Goal: Communication & Community: Ask a question

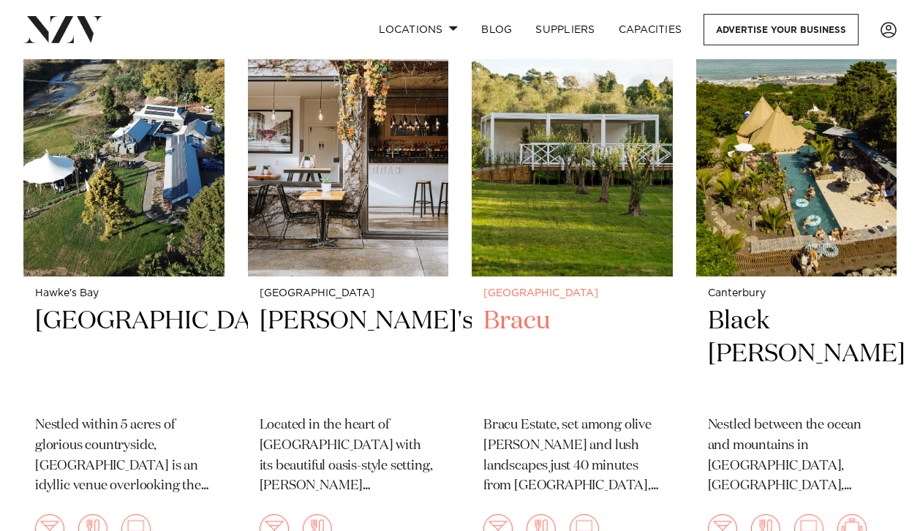
scroll to position [4506, 0]
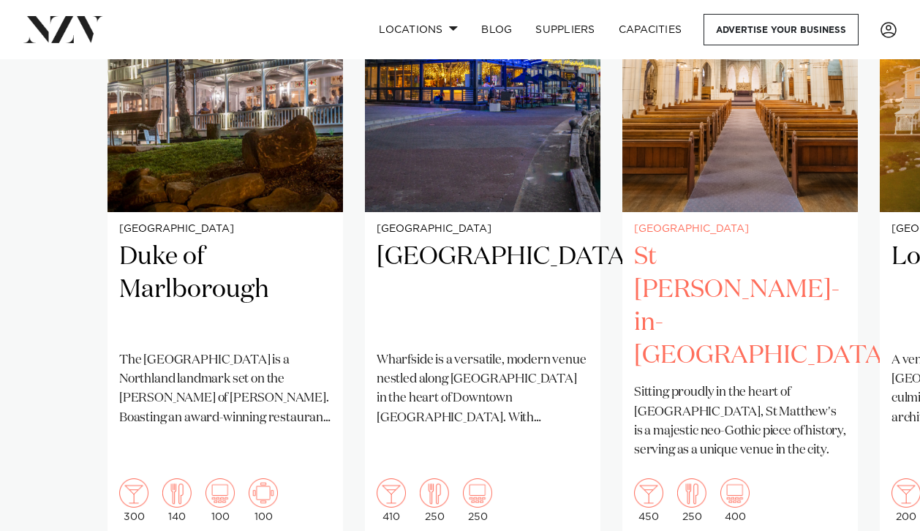
scroll to position [1164, 0]
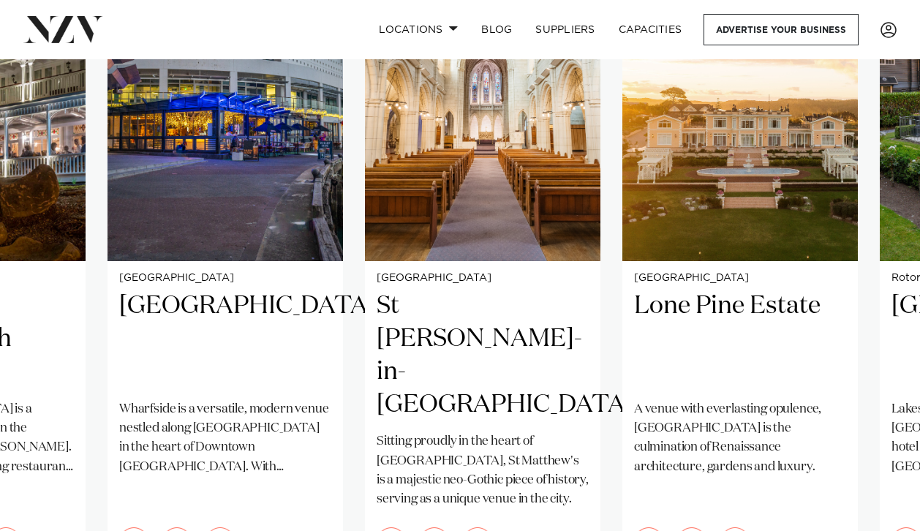
scroll to position [1094, 0]
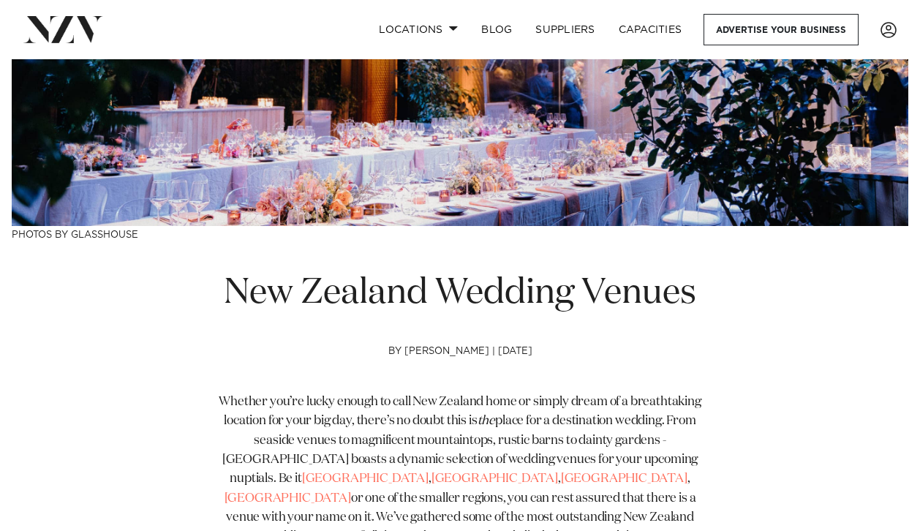
scroll to position [269, 0]
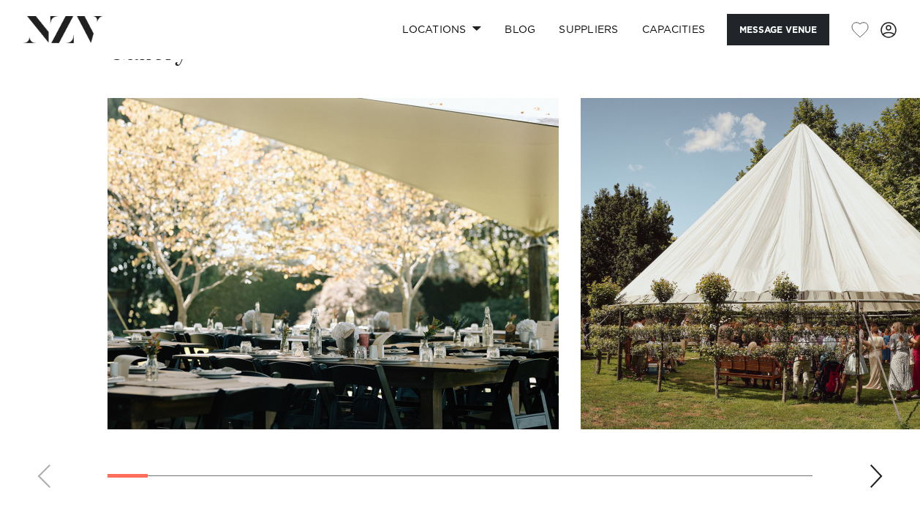
scroll to position [1527, 0]
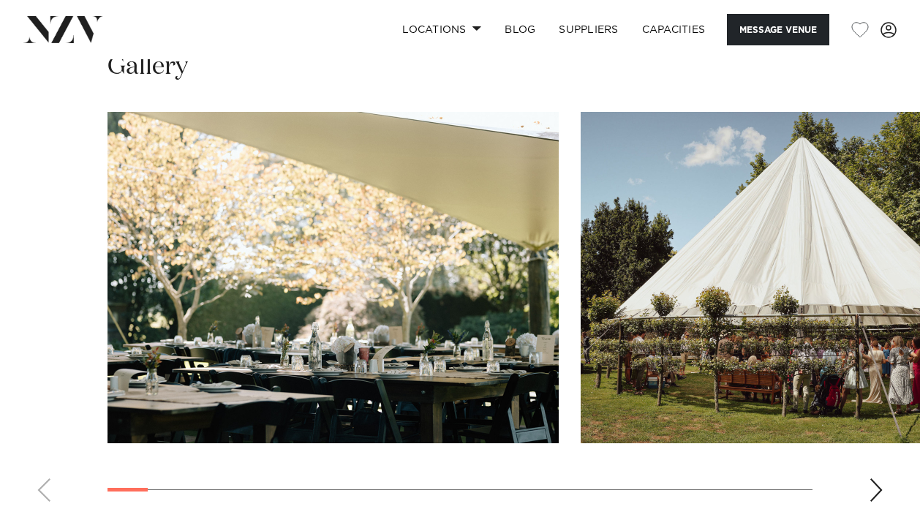
click at [873, 478] on div "Next slide" at bounding box center [876, 489] width 15 height 23
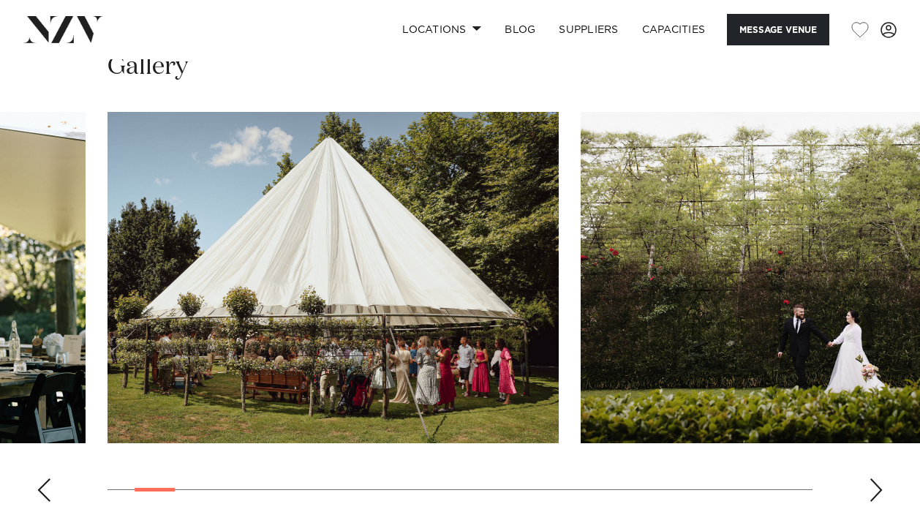
click at [873, 478] on div "Next slide" at bounding box center [876, 489] width 15 height 23
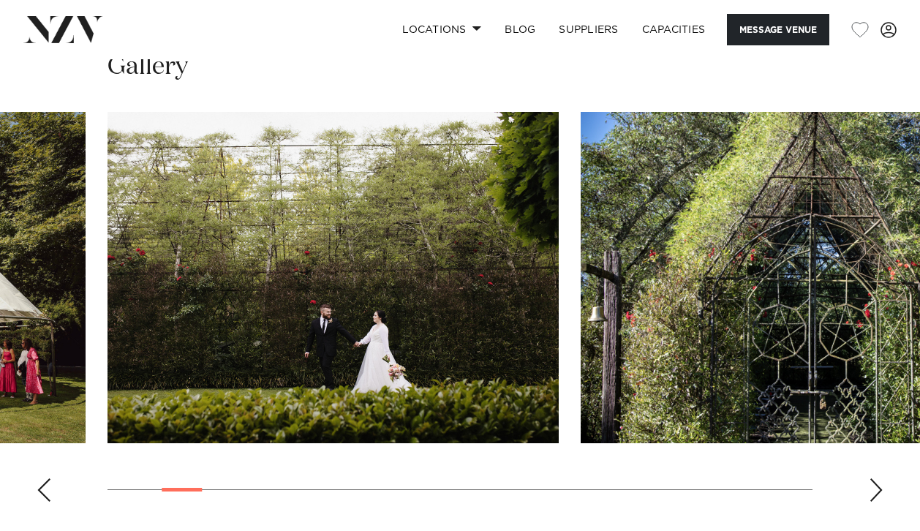
click at [873, 478] on div "Next slide" at bounding box center [876, 489] width 15 height 23
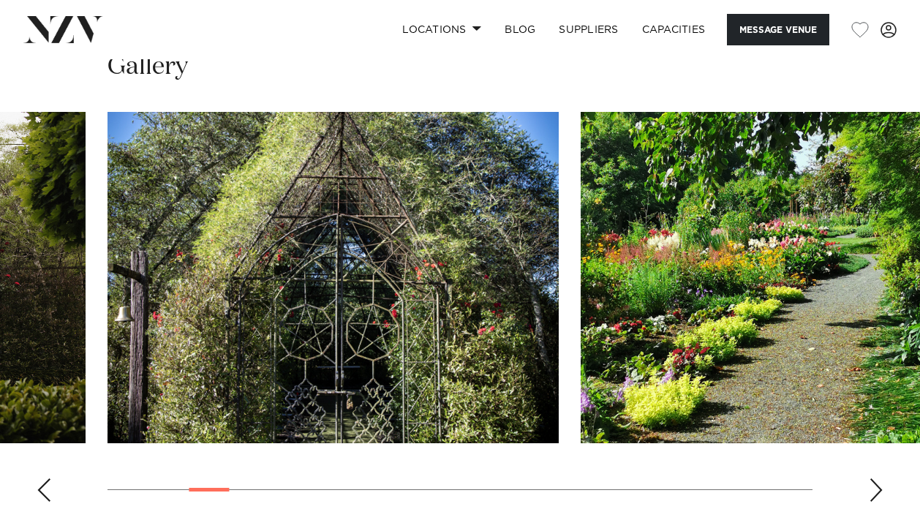
click at [873, 478] on div "Next slide" at bounding box center [876, 489] width 15 height 23
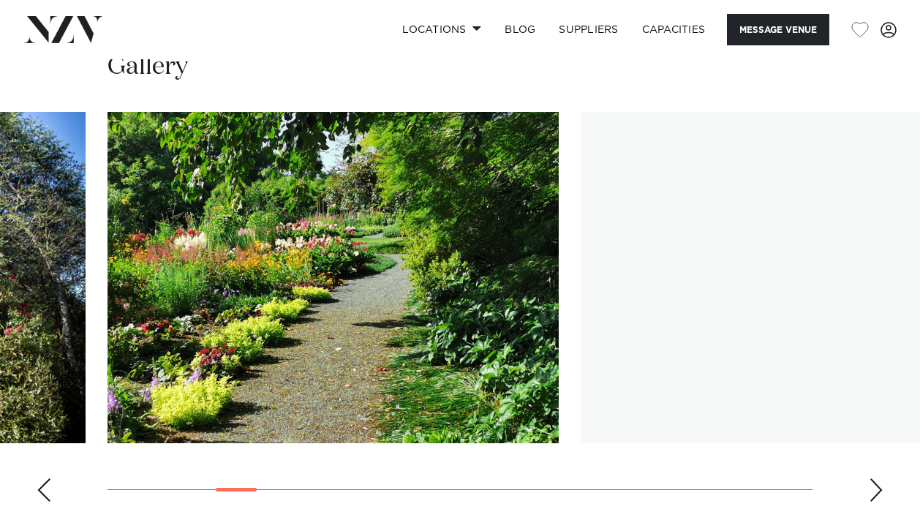
click at [873, 478] on div "Next slide" at bounding box center [876, 489] width 15 height 23
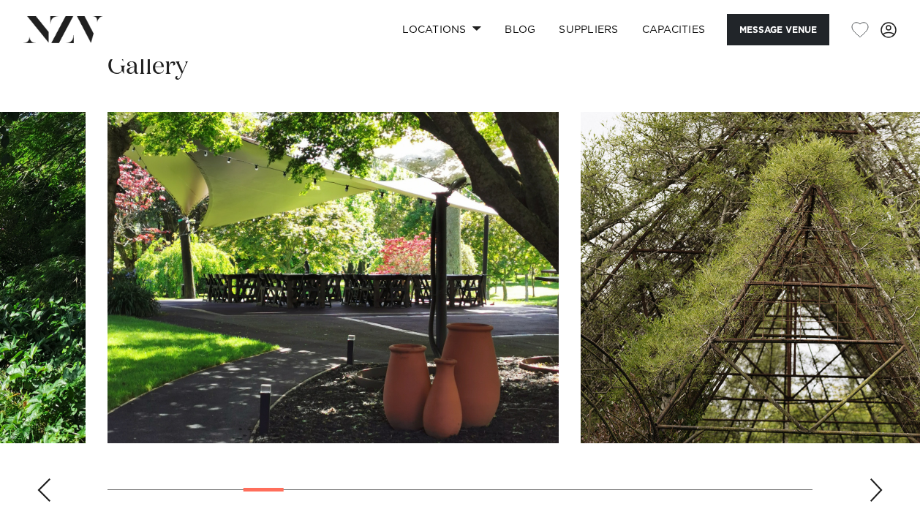
click at [870, 478] on div "Next slide" at bounding box center [876, 489] width 15 height 23
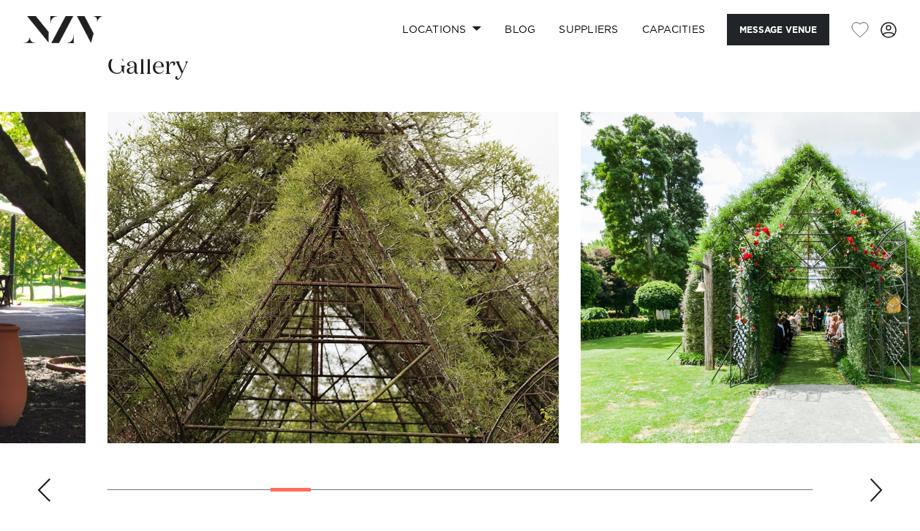
click at [870, 478] on div "Next slide" at bounding box center [876, 489] width 15 height 23
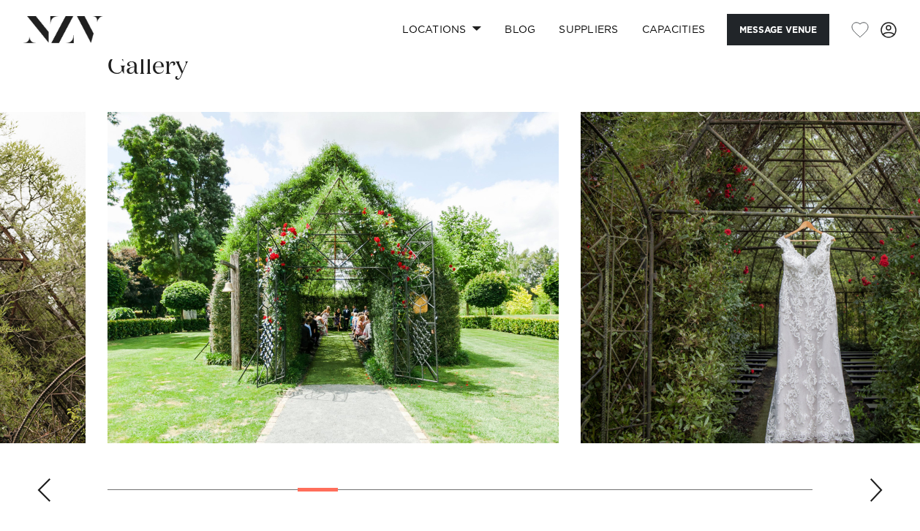
click at [870, 478] on div "Next slide" at bounding box center [876, 489] width 15 height 23
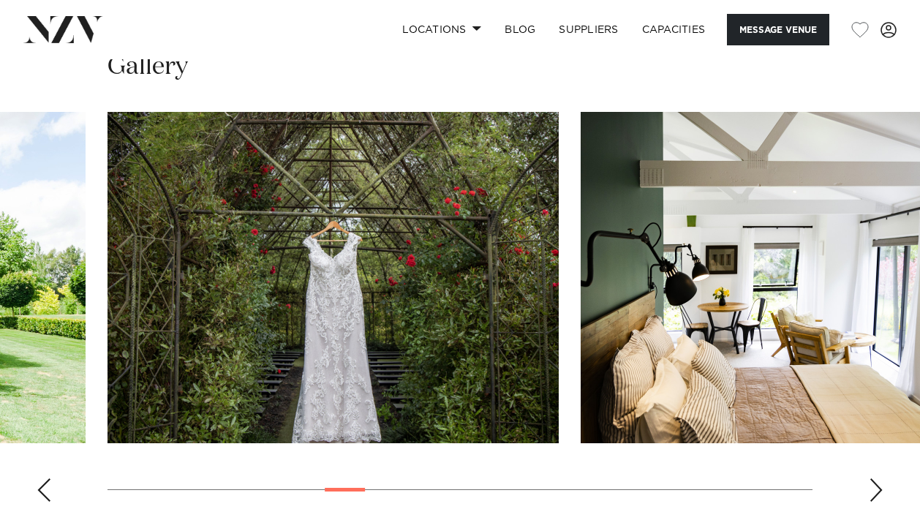
click at [870, 478] on div "Next slide" at bounding box center [876, 489] width 15 height 23
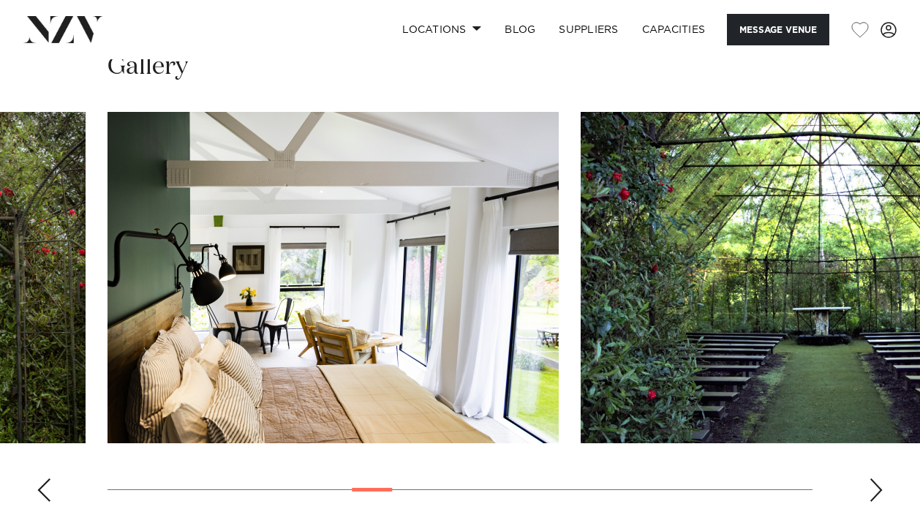
click at [870, 478] on div "Next slide" at bounding box center [876, 489] width 15 height 23
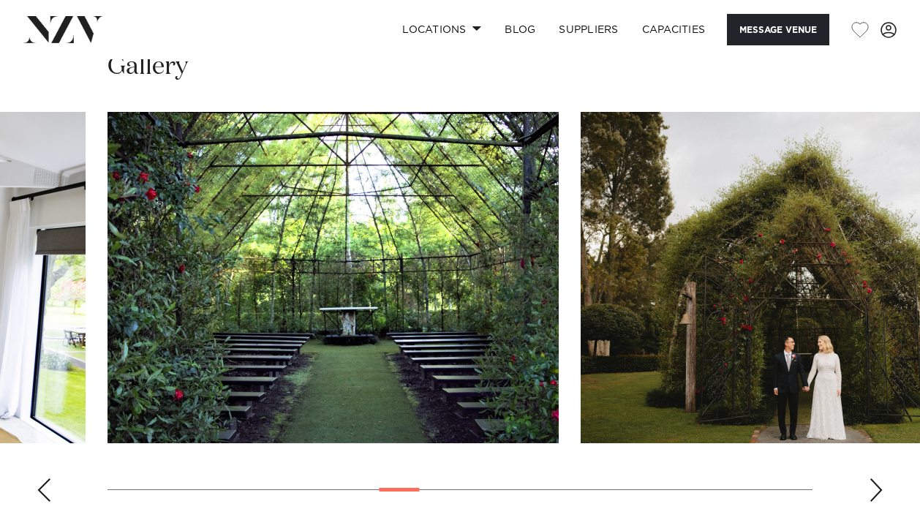
click at [870, 478] on div "Next slide" at bounding box center [876, 489] width 15 height 23
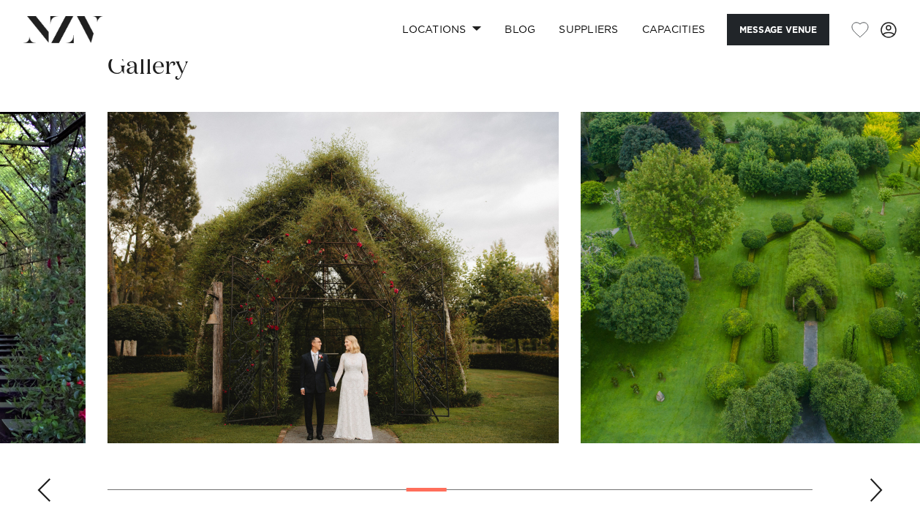
click at [870, 478] on div "Next slide" at bounding box center [876, 489] width 15 height 23
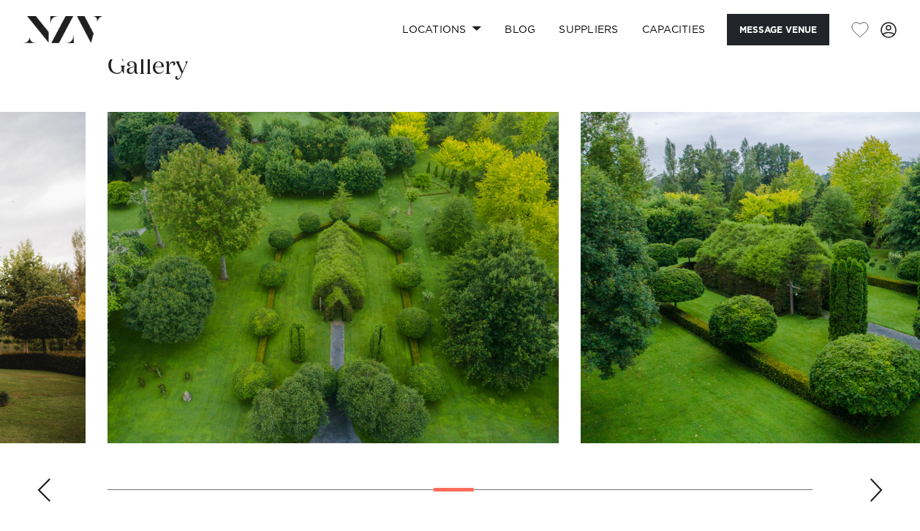
click at [870, 478] on div "Next slide" at bounding box center [876, 489] width 15 height 23
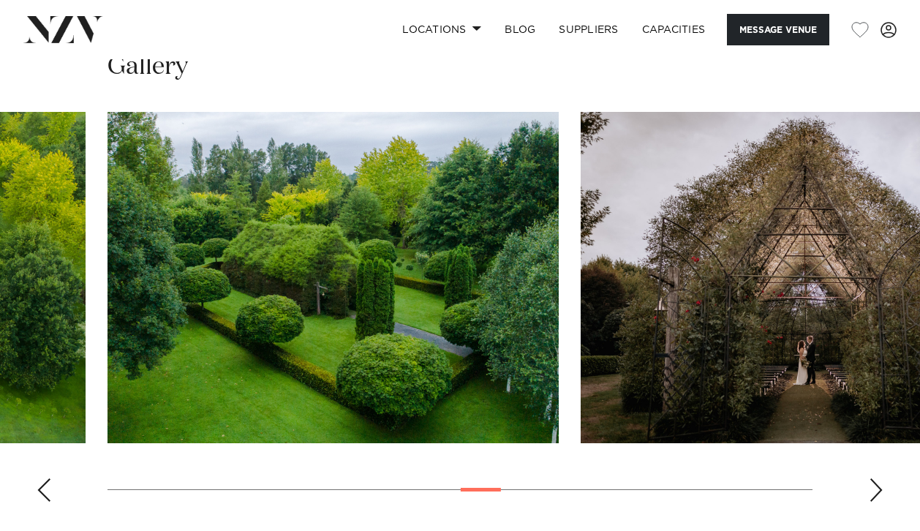
click at [870, 478] on div "Next slide" at bounding box center [876, 489] width 15 height 23
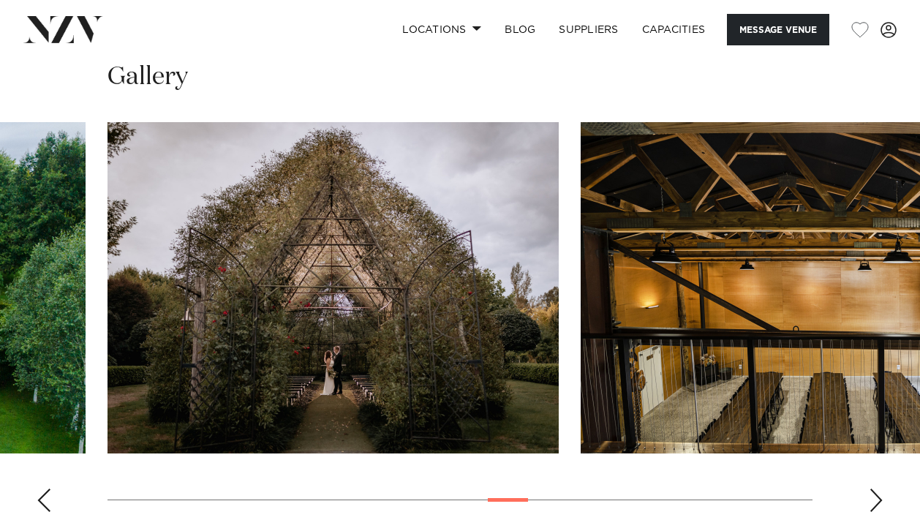
scroll to position [1521, 0]
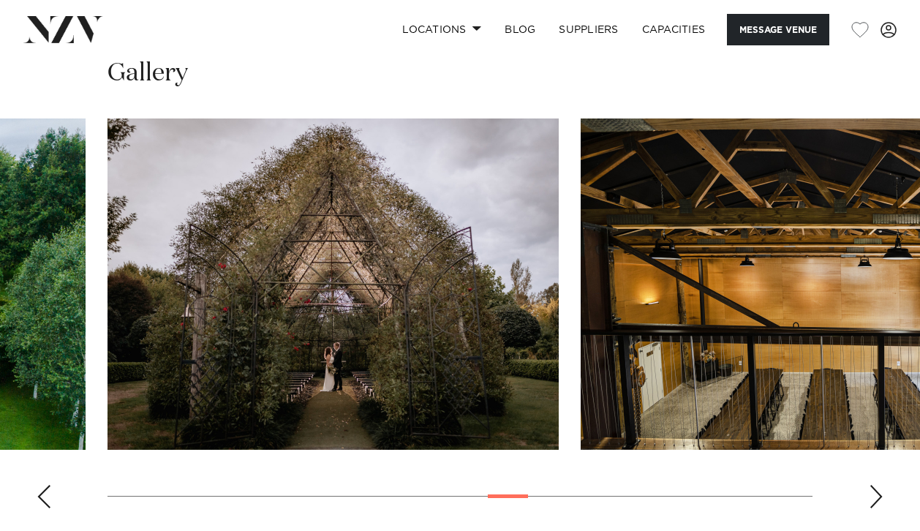
click at [33, 484] on swiper-container at bounding box center [460, 319] width 920 height 402
click at [55, 465] on swiper-container at bounding box center [460, 319] width 920 height 402
click at [46, 485] on div "Previous slide" at bounding box center [44, 496] width 15 height 23
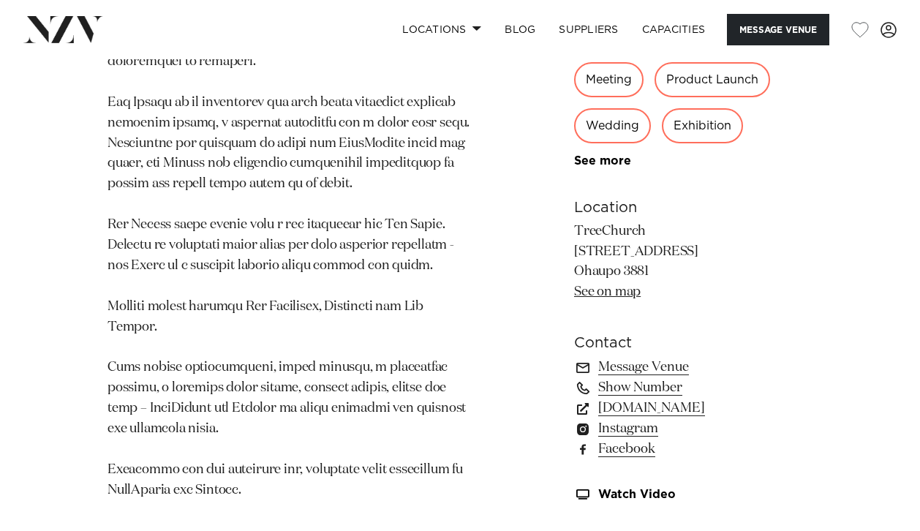
scroll to position [1039, 0]
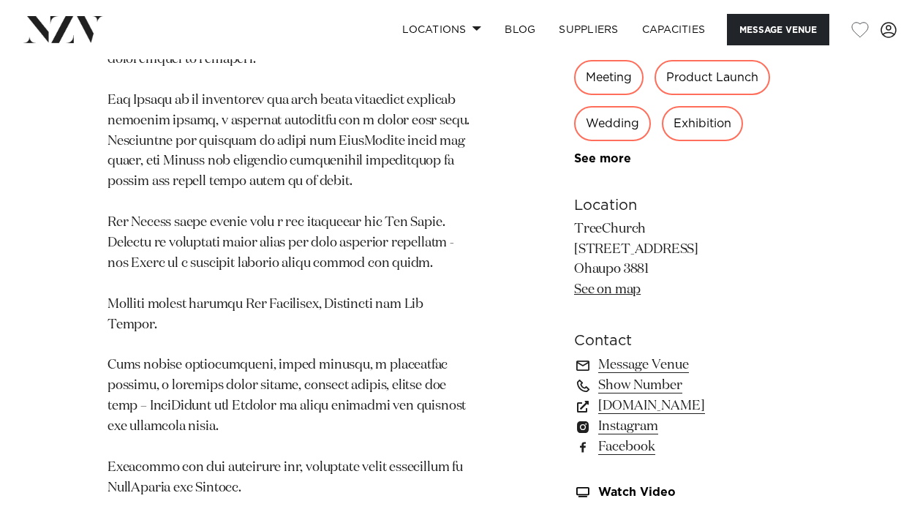
drag, startPoint x: 571, startPoint y: 247, endPoint x: 655, endPoint y: 249, distance: 84.9
click at [655, 249] on div "Hamilton TreeChurch and Gardens A living chapel made out of trees, the TreeChur…" at bounding box center [460, 13] width 897 height 1006
click at [618, 283] on link "See on map" at bounding box center [607, 289] width 67 height 13
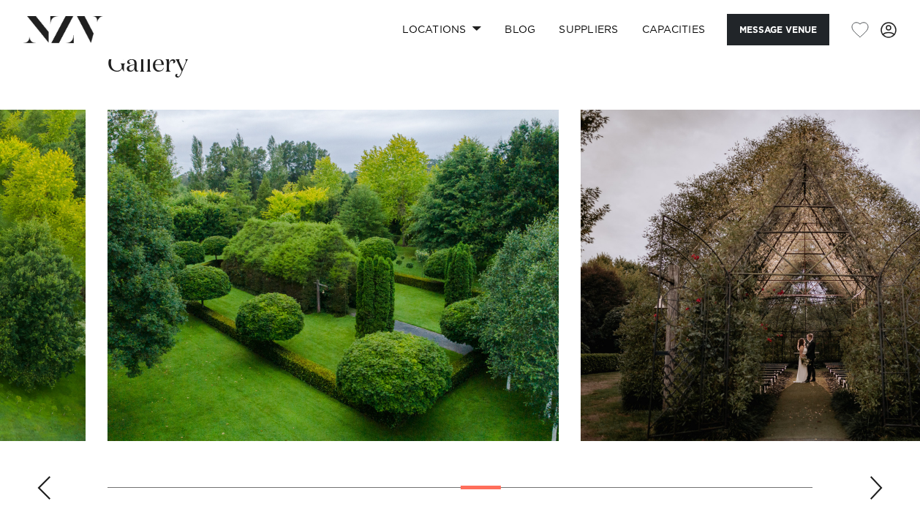
scroll to position [1541, 0]
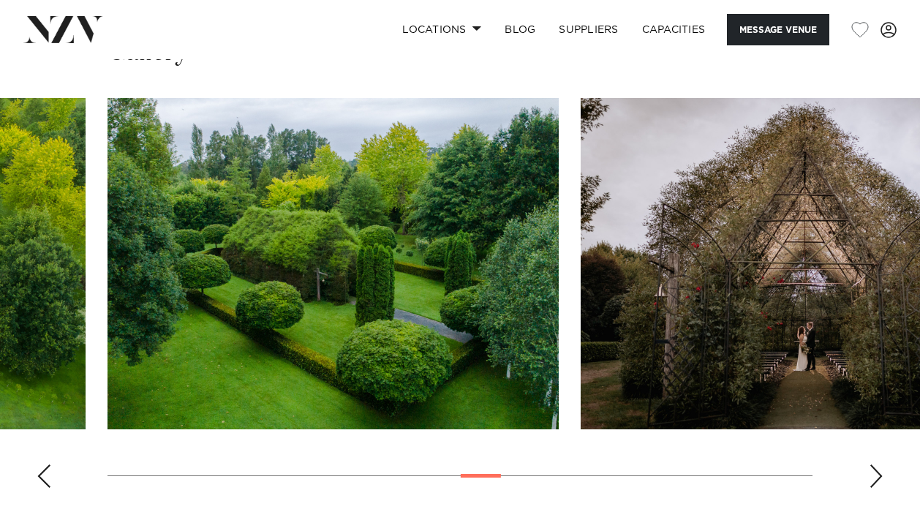
click at [50, 464] on div "Previous slide" at bounding box center [44, 475] width 15 height 23
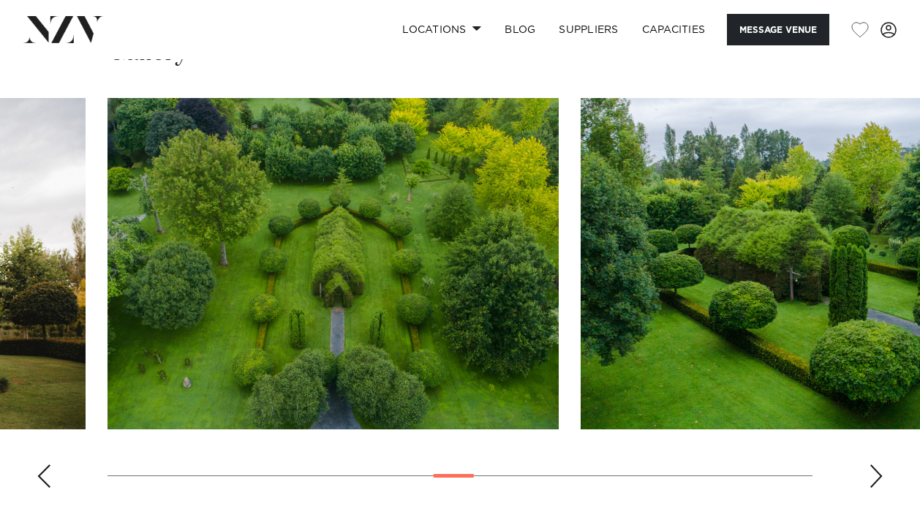
click at [50, 464] on div "Previous slide" at bounding box center [44, 475] width 15 height 23
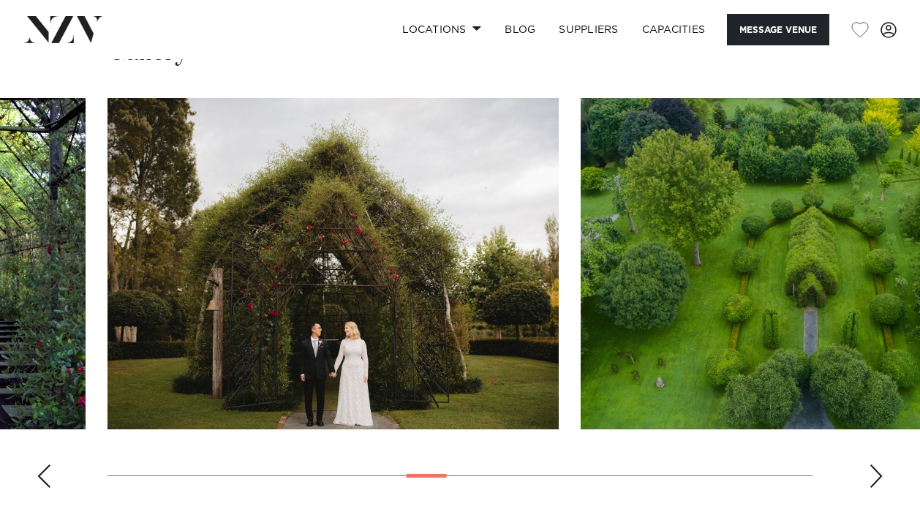
click at [50, 464] on div "Previous slide" at bounding box center [44, 475] width 15 height 23
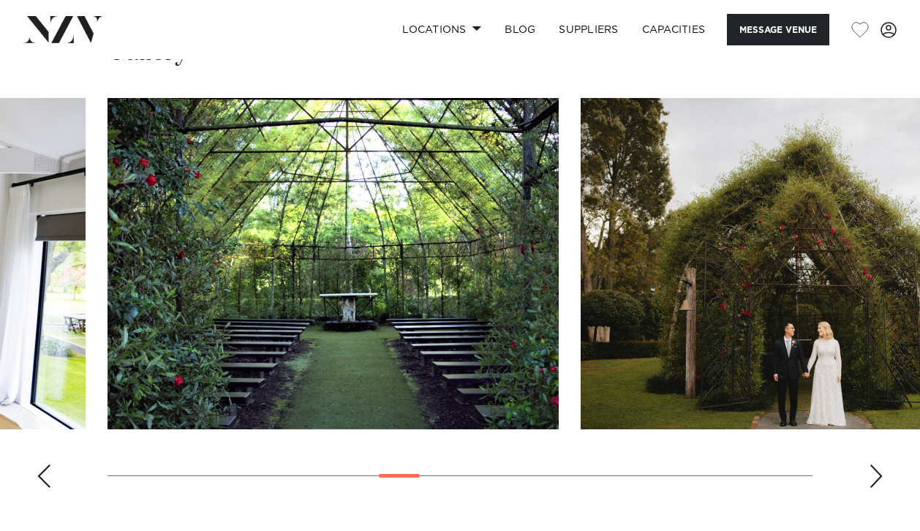
click at [50, 464] on div "Previous slide" at bounding box center [44, 475] width 15 height 23
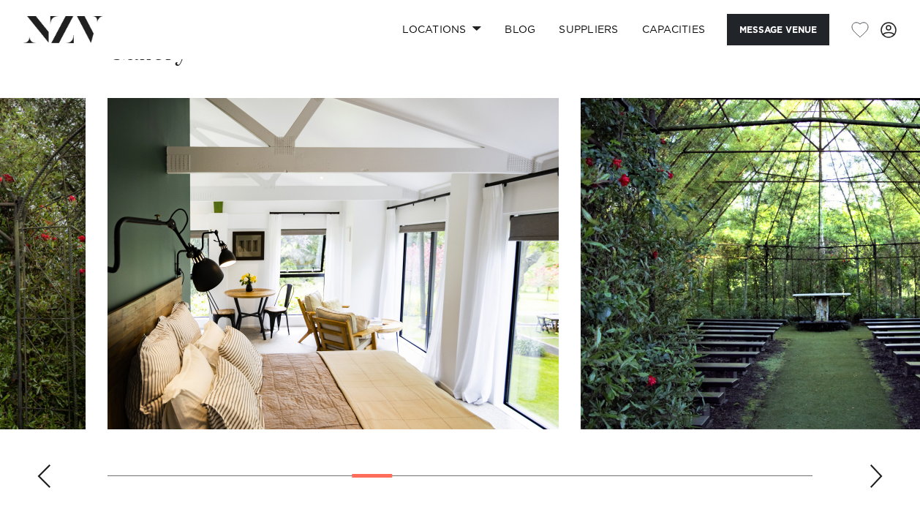
click at [50, 464] on div "Previous slide" at bounding box center [44, 475] width 15 height 23
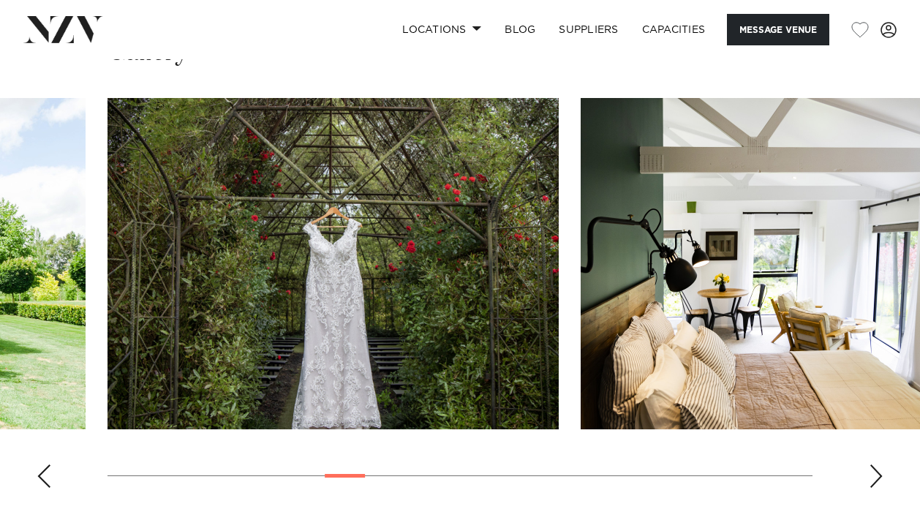
click at [50, 464] on div "Previous slide" at bounding box center [44, 475] width 15 height 23
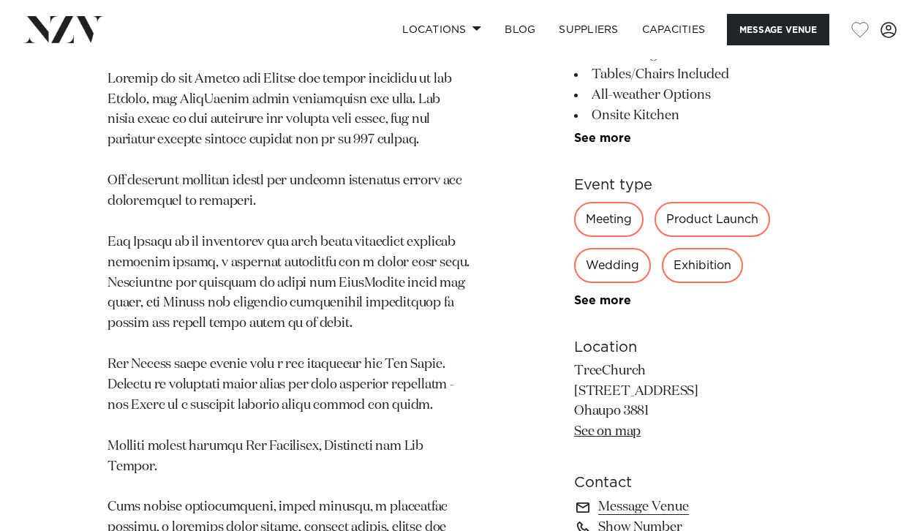
scroll to position [908, 0]
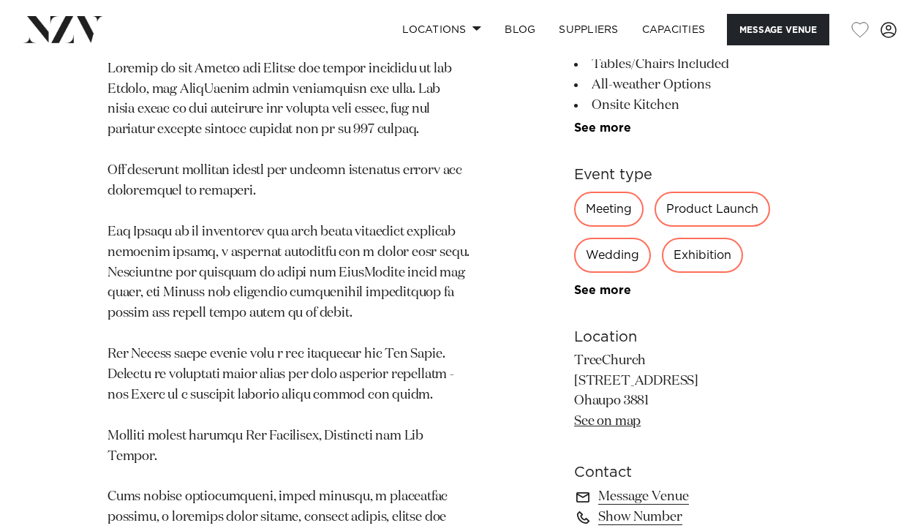
click at [483, 375] on div "Hamilton TreeChurch and Gardens A living chapel made out of trees, the TreeChur…" at bounding box center [460, 145] width 897 height 1006
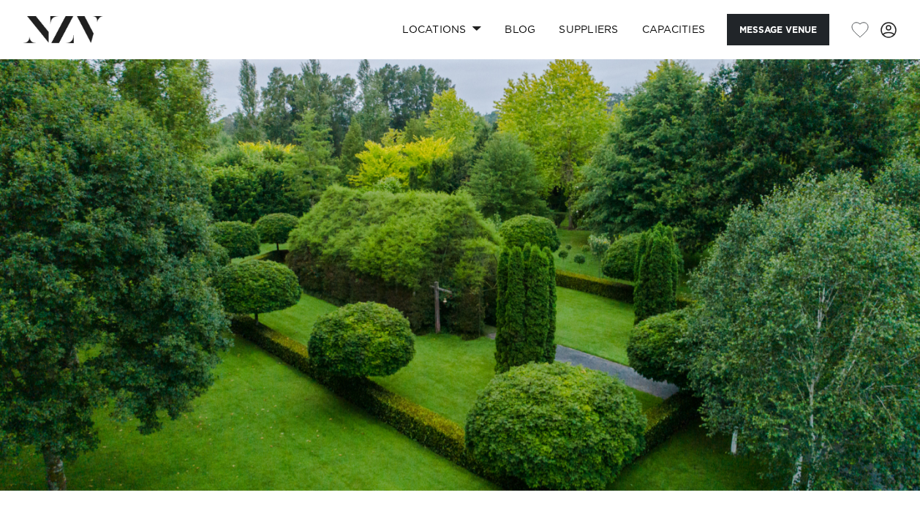
scroll to position [0, 0]
click at [756, 20] on button "Message Venue" at bounding box center [778, 29] width 102 height 31
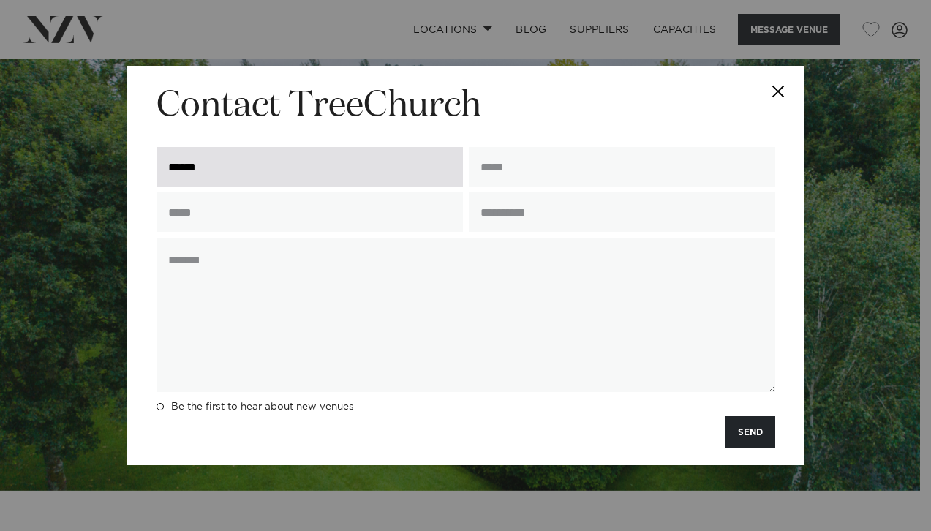
type input "*****"
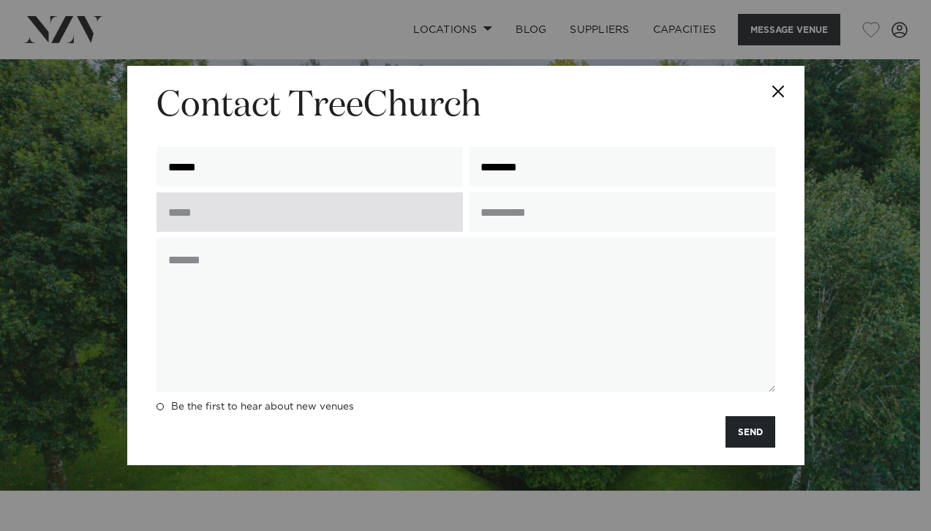
type input "********"
type input "*"
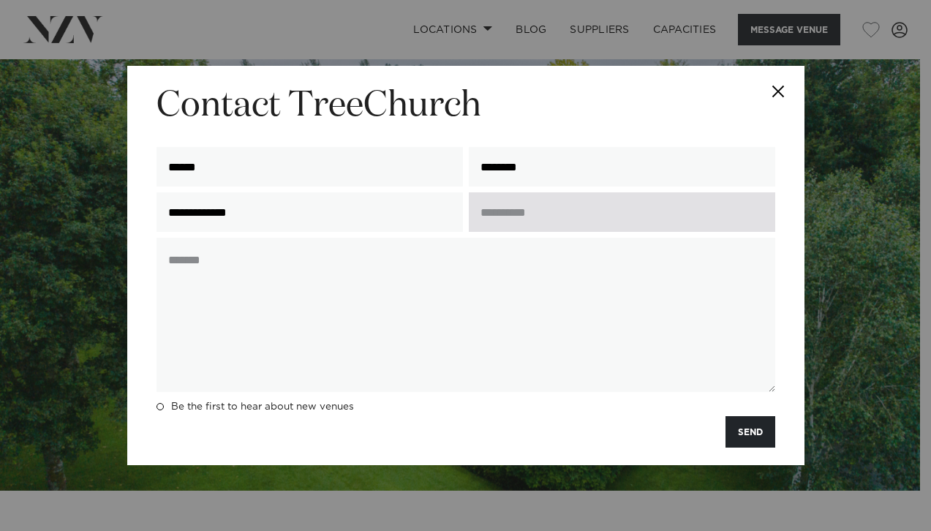
type input "**********"
click at [549, 217] on input "text" at bounding box center [622, 211] width 306 height 39
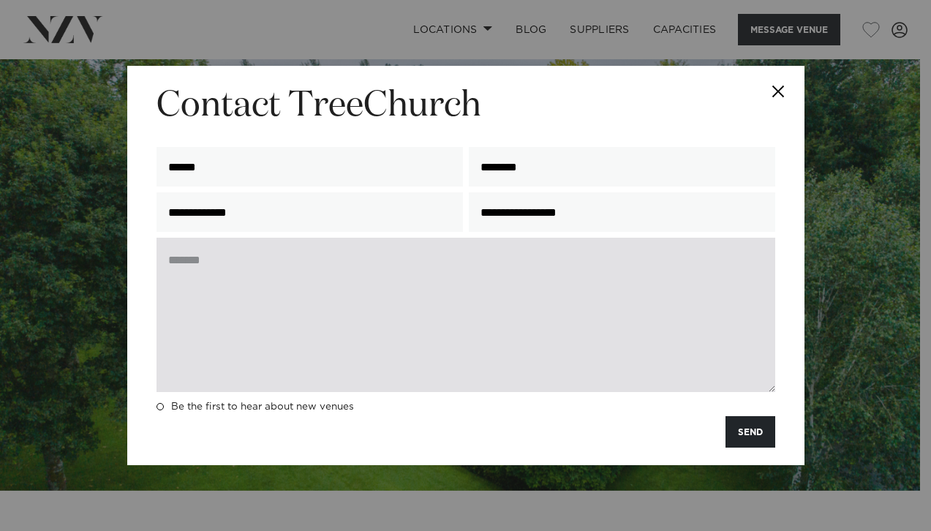
type input "**********"
click at [433, 312] on textarea at bounding box center [466, 315] width 619 height 154
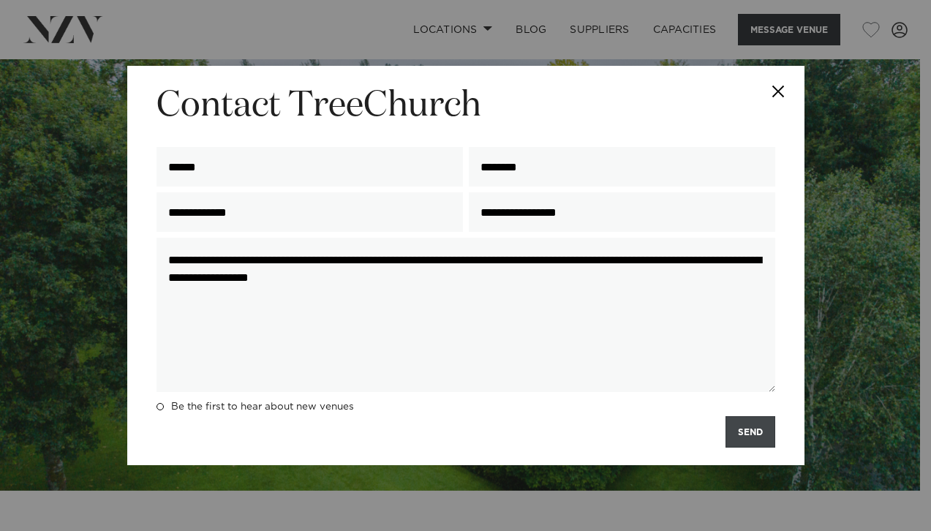
type textarea "**********"
click at [734, 433] on button "SEND" at bounding box center [751, 431] width 50 height 31
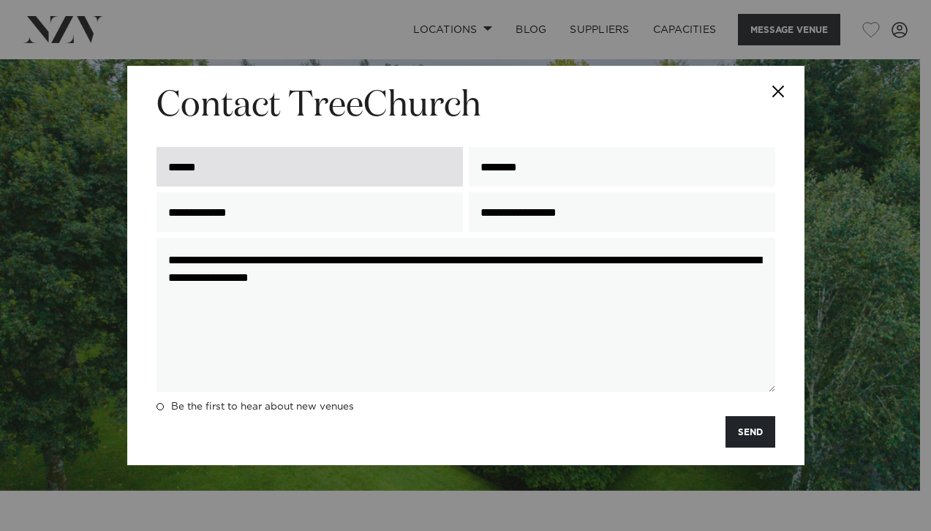
type input "*******"
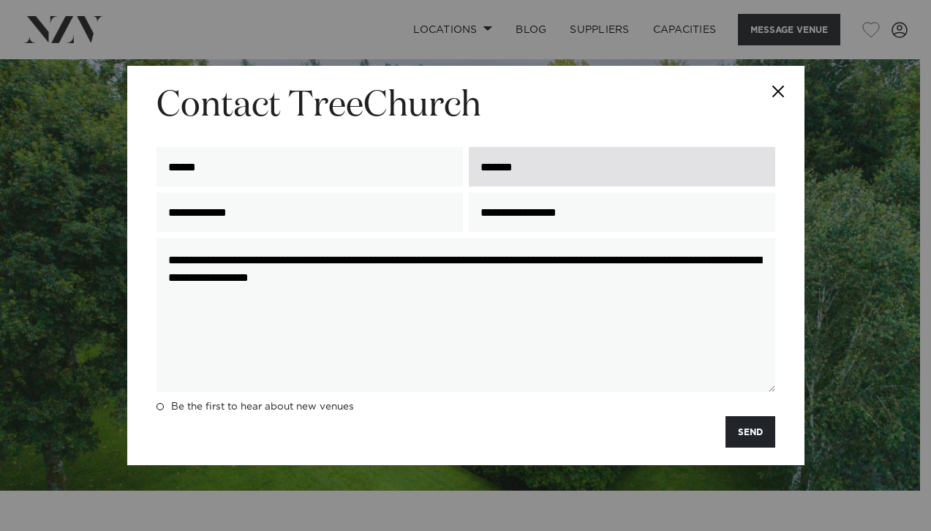
click at [582, 153] on input "*******" at bounding box center [622, 166] width 306 height 39
click at [579, 154] on input "*******" at bounding box center [622, 166] width 306 height 39
drag, startPoint x: 541, startPoint y: 167, endPoint x: 473, endPoint y: 162, distance: 68.9
click at [473, 162] on input "*******" at bounding box center [622, 166] width 306 height 39
click at [603, 168] on input "**********" at bounding box center [622, 166] width 306 height 39
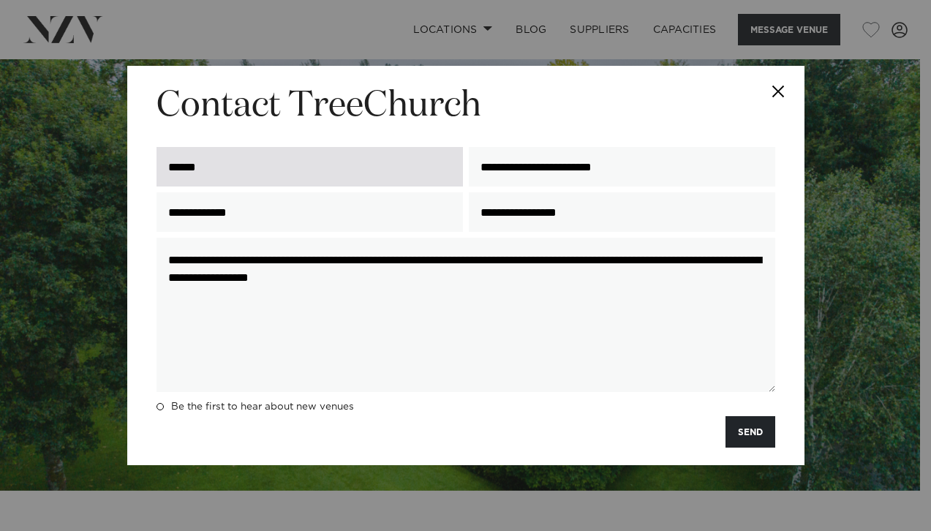
type input "**********"
click at [408, 184] on input "*****" at bounding box center [310, 166] width 306 height 39
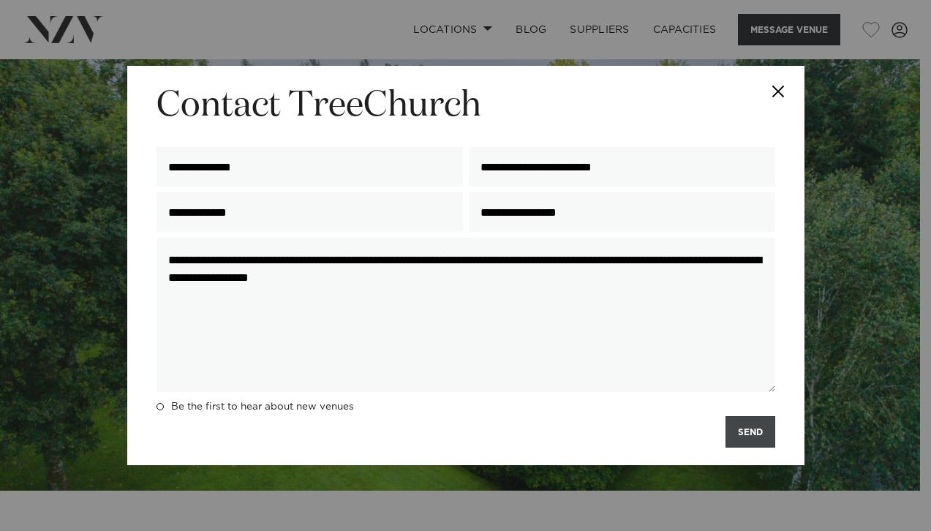
type input "**********"
click at [759, 429] on button "SEND" at bounding box center [751, 431] width 50 height 31
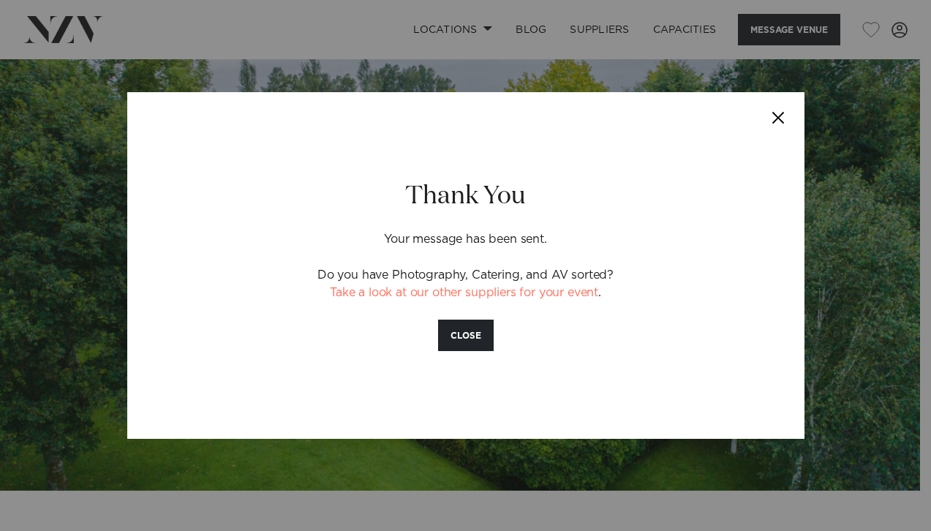
click at [783, 123] on button "Close" at bounding box center [778, 117] width 51 height 51
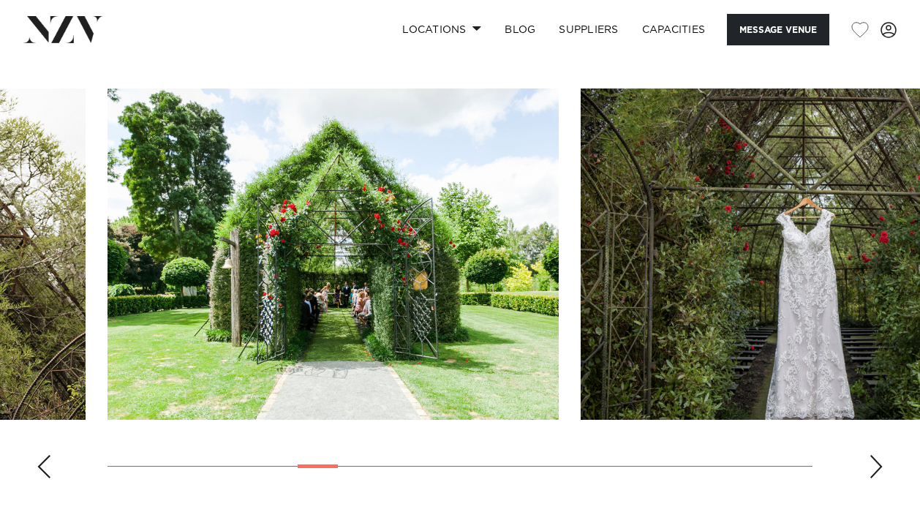
scroll to position [1555, 0]
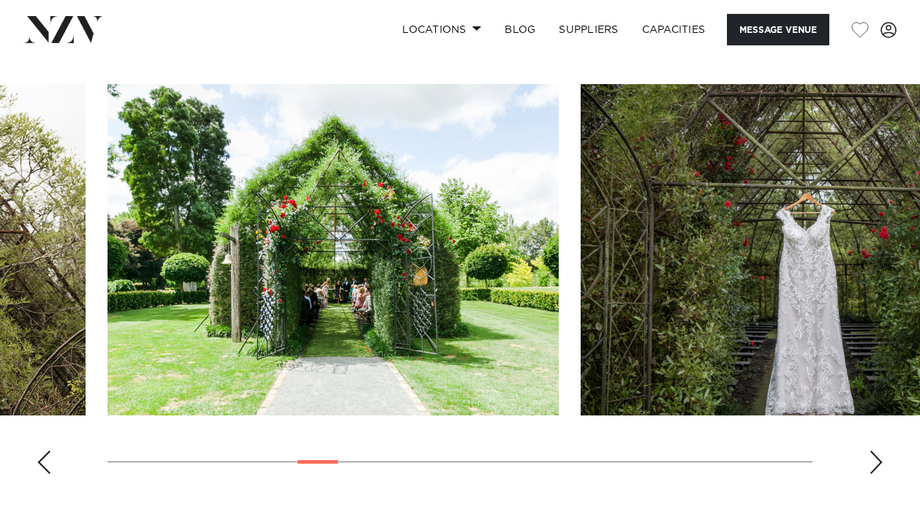
click at [41, 451] on div "Previous slide" at bounding box center [44, 462] width 15 height 23
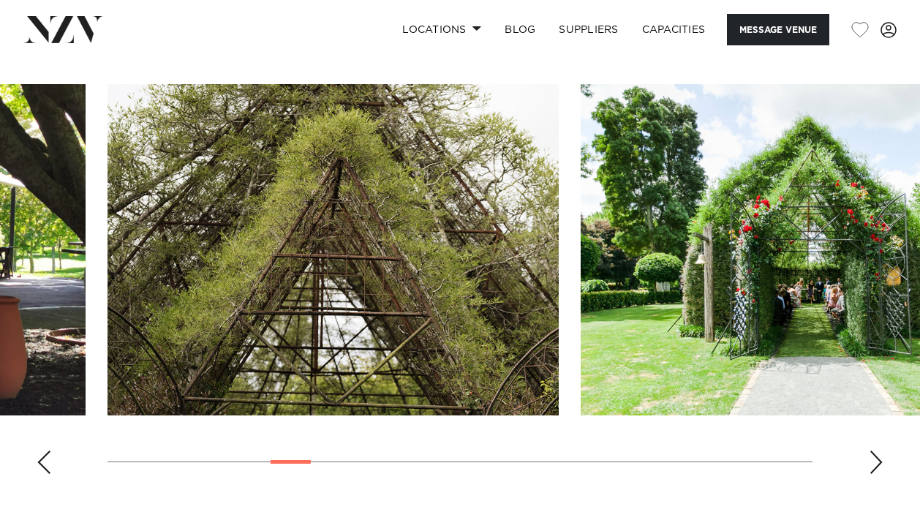
click at [41, 451] on div "Previous slide" at bounding box center [44, 462] width 15 height 23
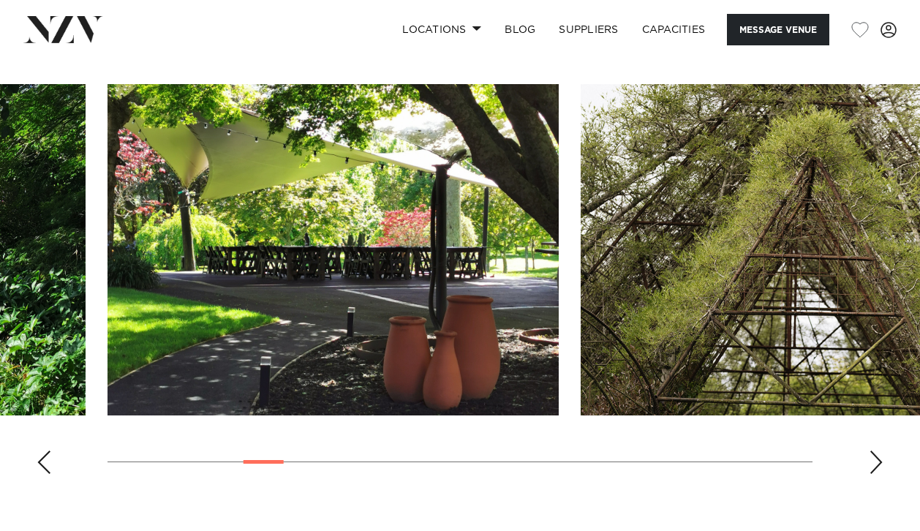
click at [41, 451] on div "Previous slide" at bounding box center [44, 462] width 15 height 23
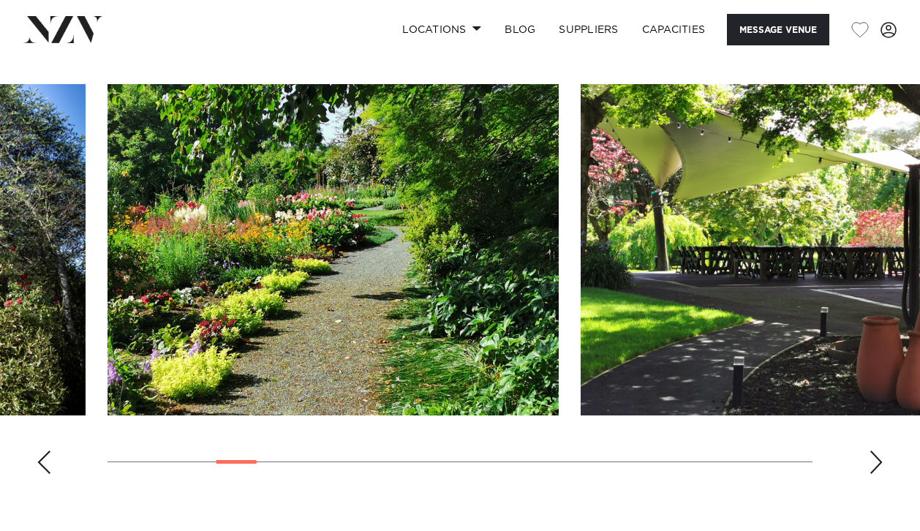
click at [41, 451] on div "Previous slide" at bounding box center [44, 462] width 15 height 23
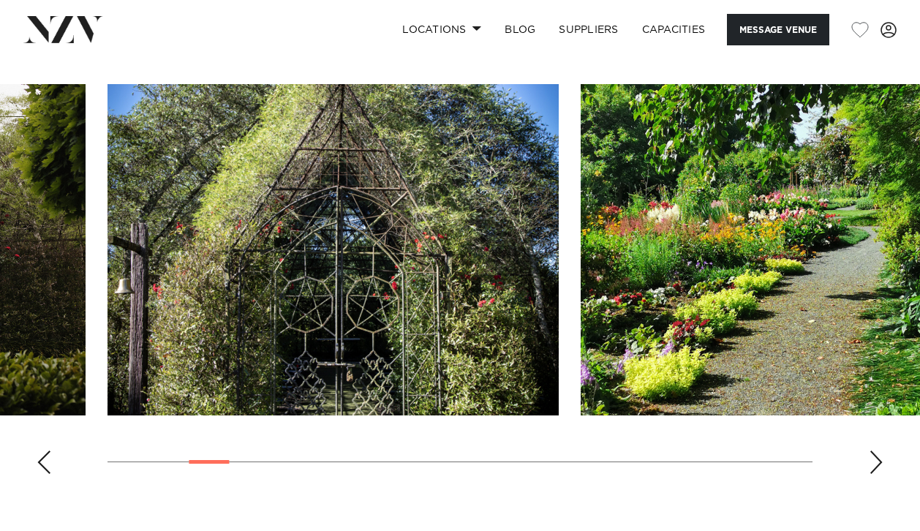
click at [41, 451] on div "Previous slide" at bounding box center [44, 462] width 15 height 23
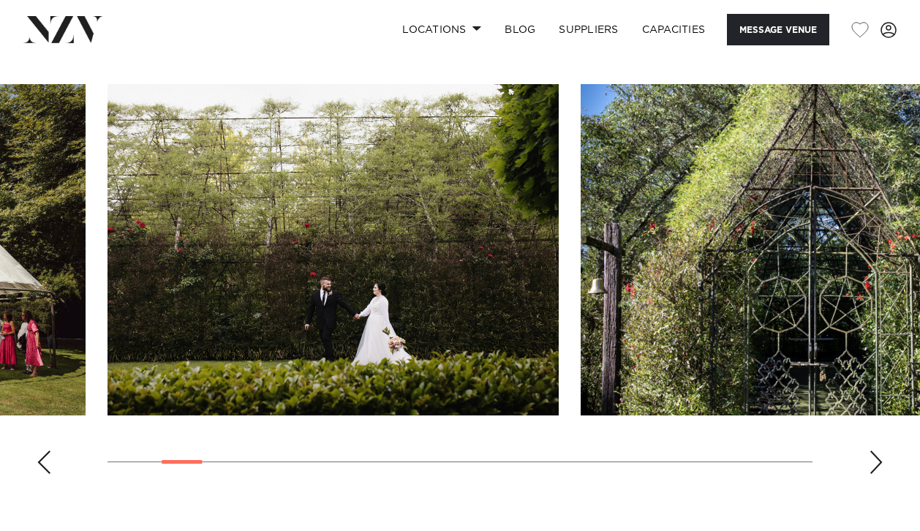
click at [41, 451] on div "Previous slide" at bounding box center [44, 462] width 15 height 23
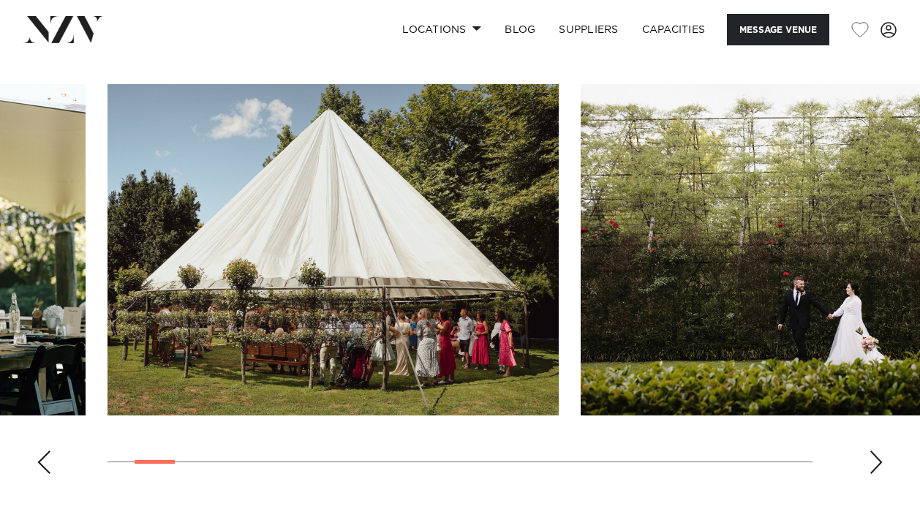
click at [41, 451] on div "Previous slide" at bounding box center [44, 462] width 15 height 23
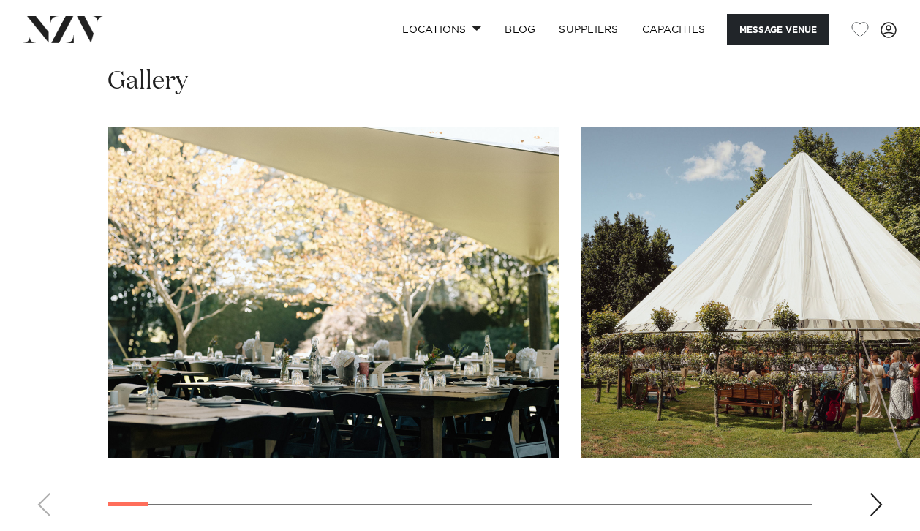
scroll to position [1502, 0]
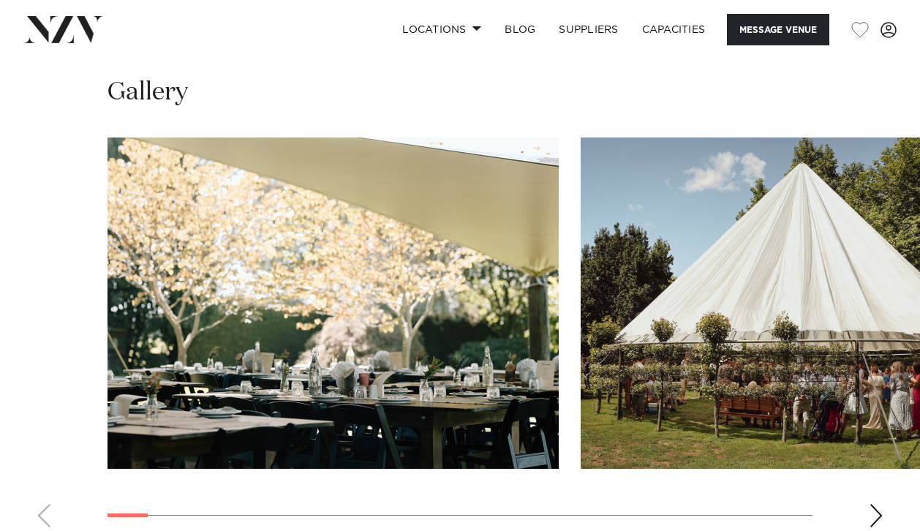
click at [676, 210] on img "2 / 26" at bounding box center [806, 303] width 451 height 331
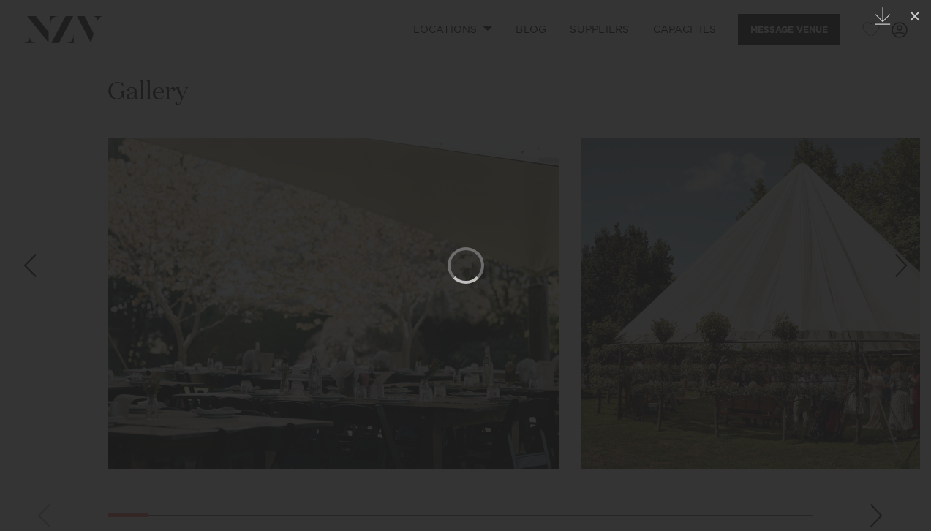
click at [851, 184] on div at bounding box center [465, 265] width 931 height 531
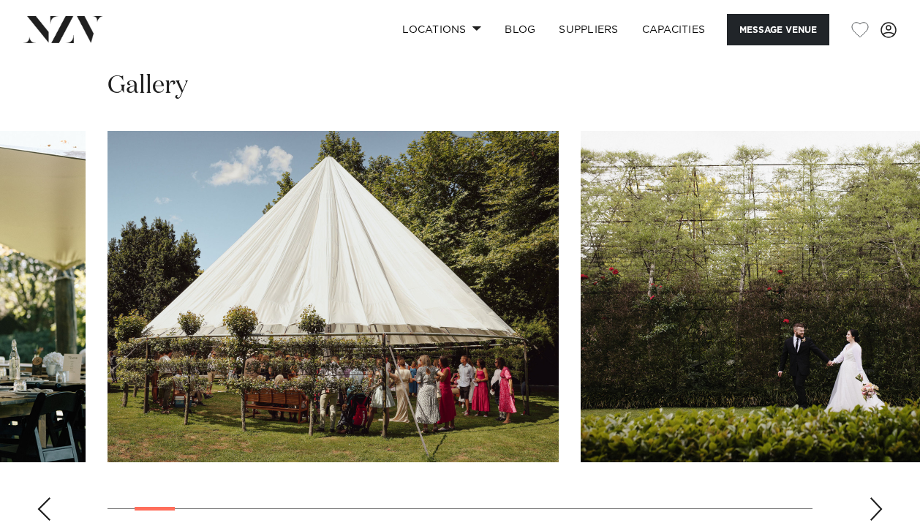
scroll to position [1530, 0]
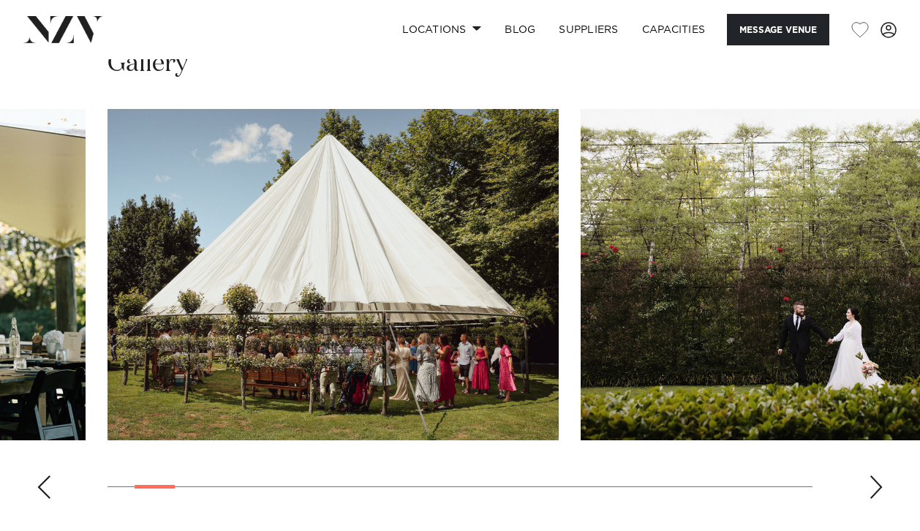
click at [32, 466] on swiper-container at bounding box center [460, 310] width 920 height 402
click at [37, 475] on div "Previous slide" at bounding box center [44, 486] width 15 height 23
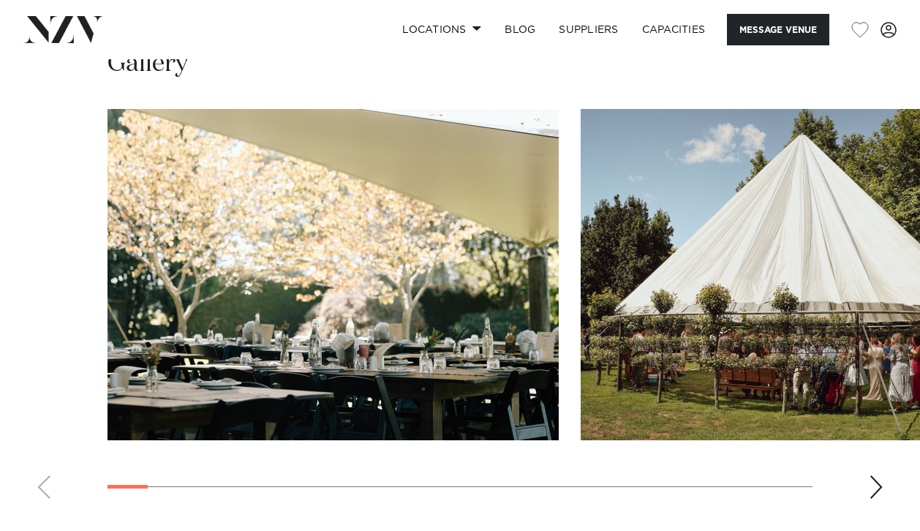
click at [734, 299] on img "2 / 26" at bounding box center [806, 274] width 451 height 331
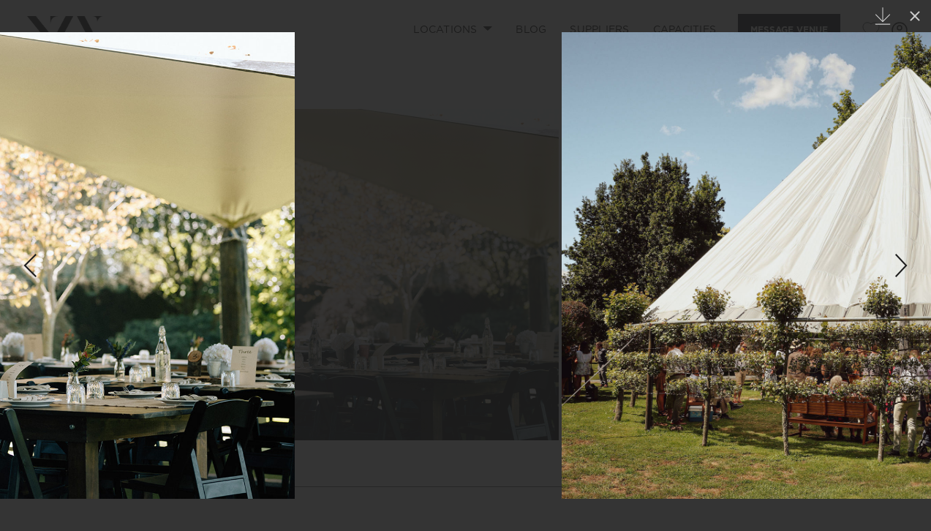
drag, startPoint x: 461, startPoint y: 263, endPoint x: 663, endPoint y: 363, distance: 226.0
click at [669, 363] on img at bounding box center [912, 265] width 701 height 467
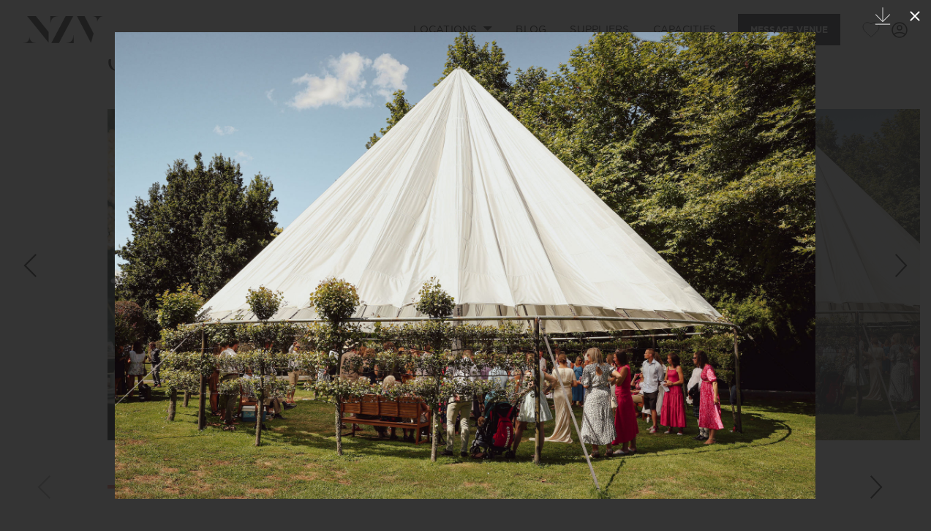
click at [915, 20] on icon at bounding box center [915, 16] width 18 height 18
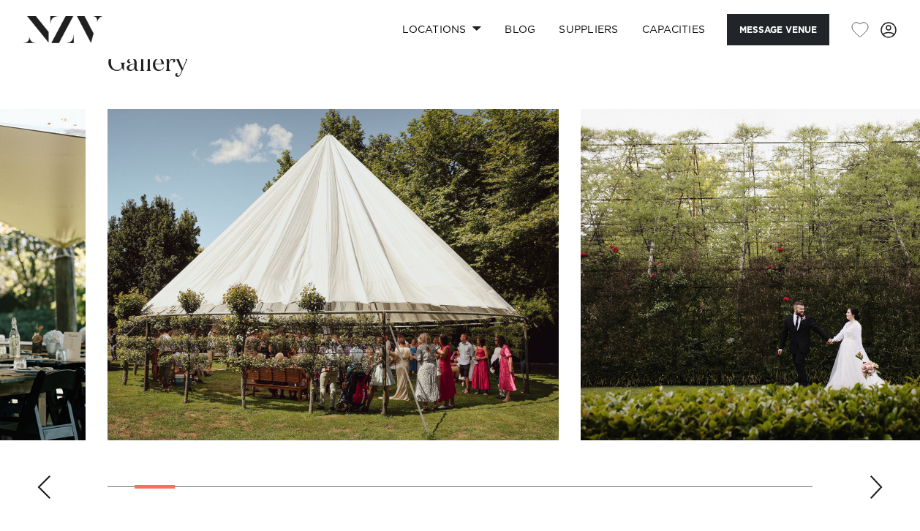
click at [874, 445] on swiper-container at bounding box center [460, 310] width 920 height 402
click at [874, 475] on swiper-container at bounding box center [460, 310] width 920 height 402
click at [874, 475] on div "Next slide" at bounding box center [876, 486] width 15 height 23
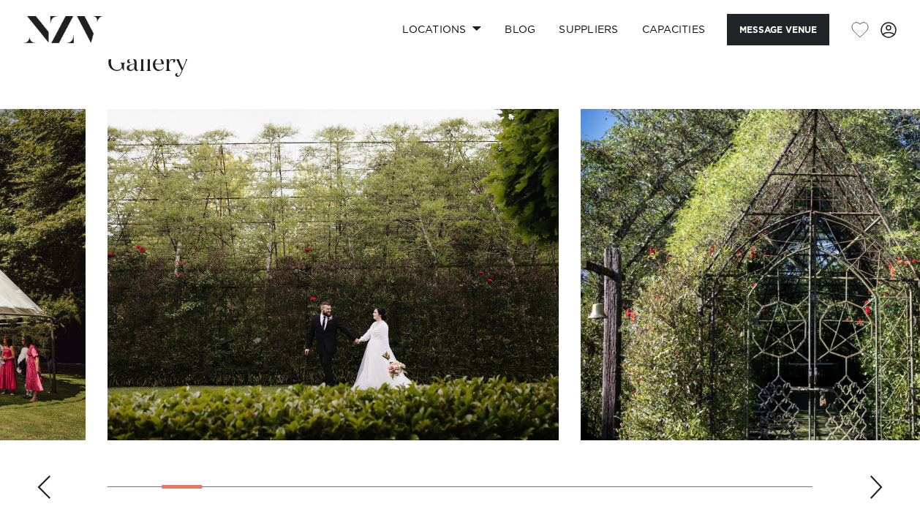
click at [874, 475] on div "Next slide" at bounding box center [876, 486] width 15 height 23
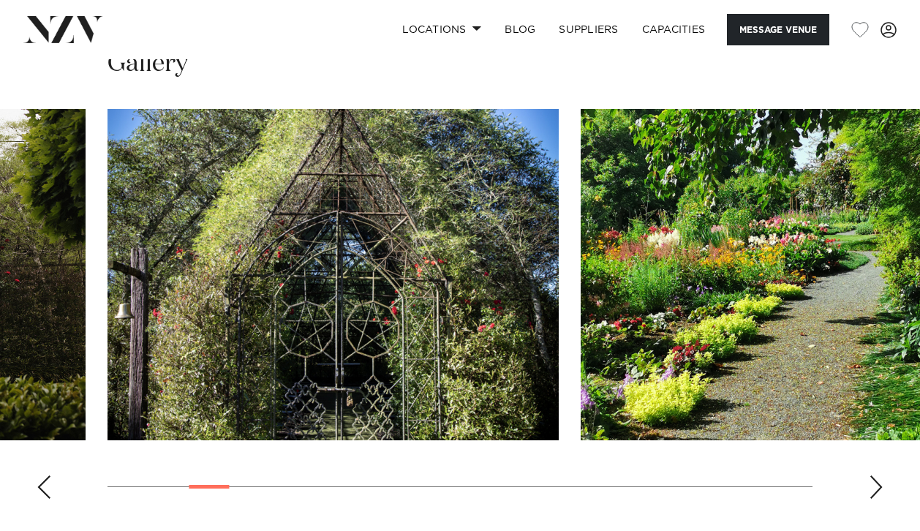
click at [874, 475] on div "Next slide" at bounding box center [876, 486] width 15 height 23
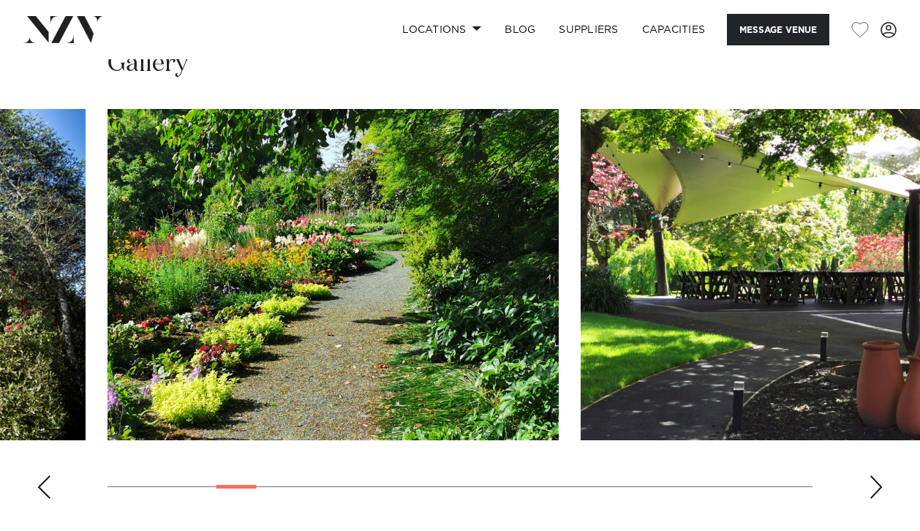
click at [874, 475] on div "Next slide" at bounding box center [876, 486] width 15 height 23
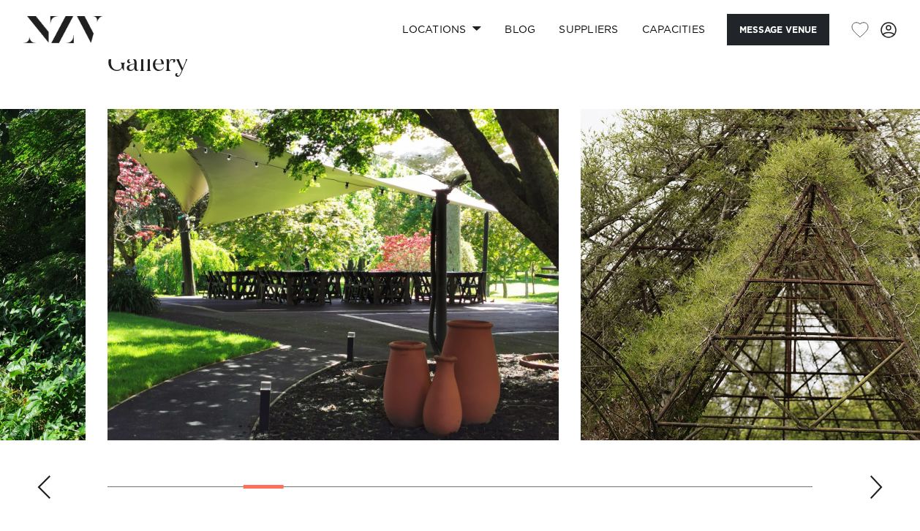
click at [874, 475] on div "Next slide" at bounding box center [876, 486] width 15 height 23
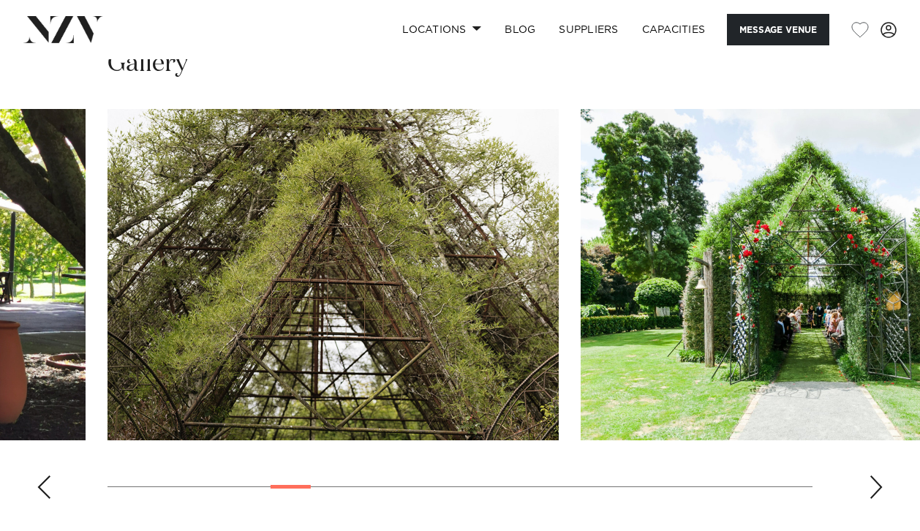
click at [874, 475] on div "Next slide" at bounding box center [876, 486] width 15 height 23
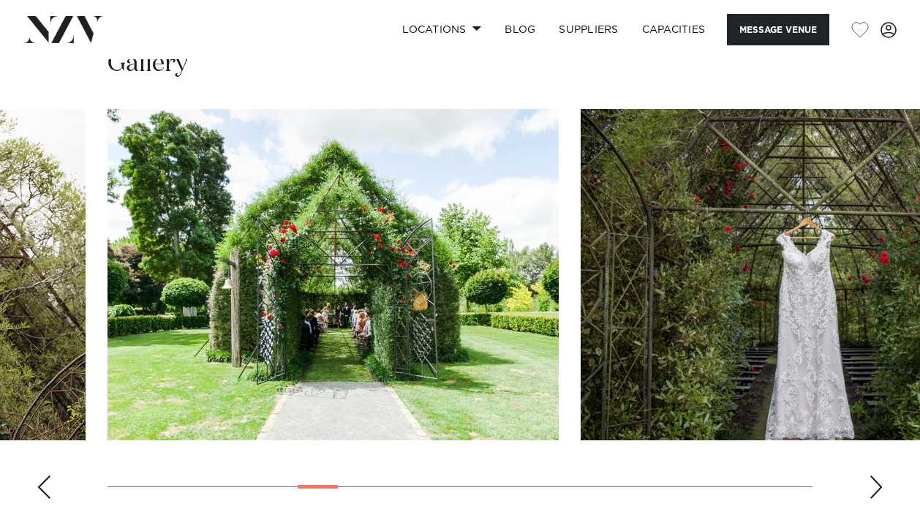
click at [874, 475] on div "Next slide" at bounding box center [876, 486] width 15 height 23
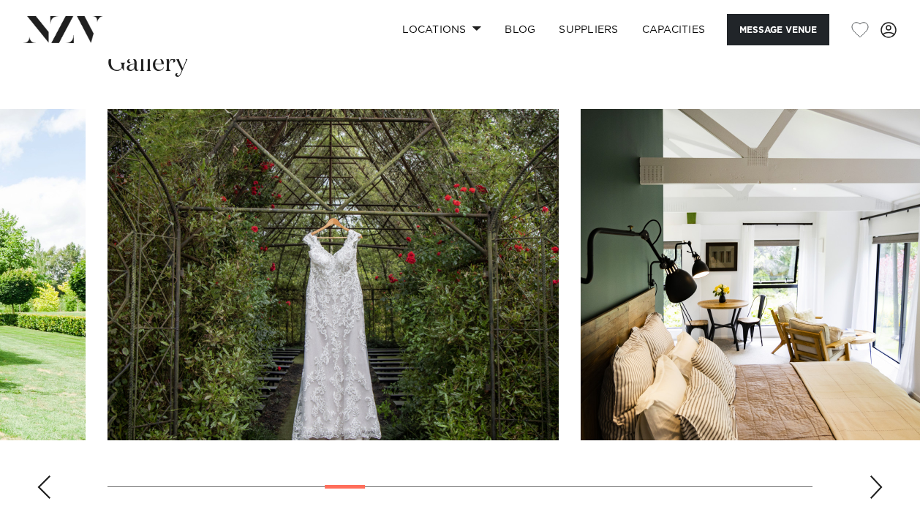
click at [874, 475] on div "Next slide" at bounding box center [876, 486] width 15 height 23
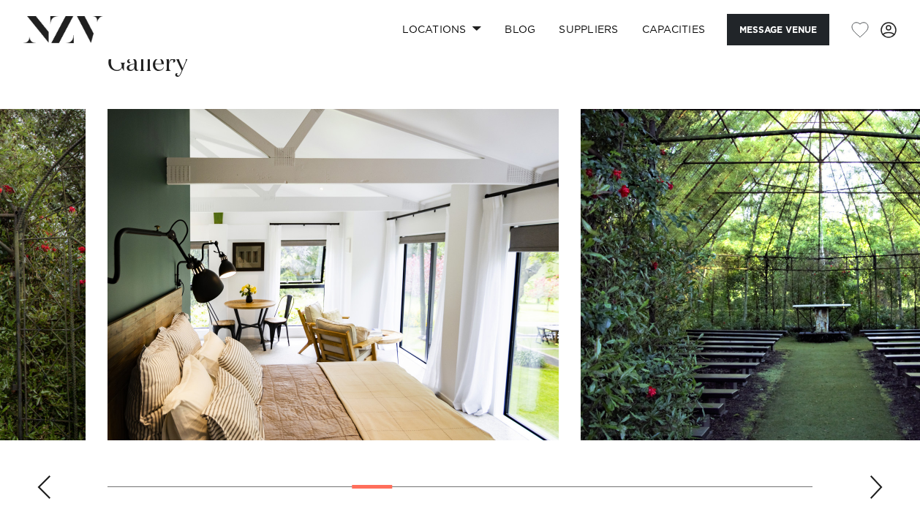
click at [874, 475] on div "Next slide" at bounding box center [876, 486] width 15 height 23
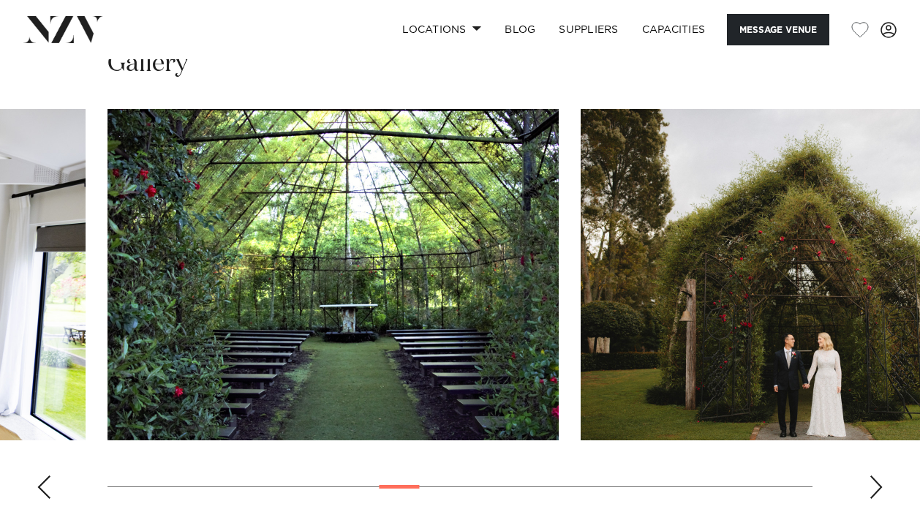
click at [874, 475] on div "Next slide" at bounding box center [876, 486] width 15 height 23
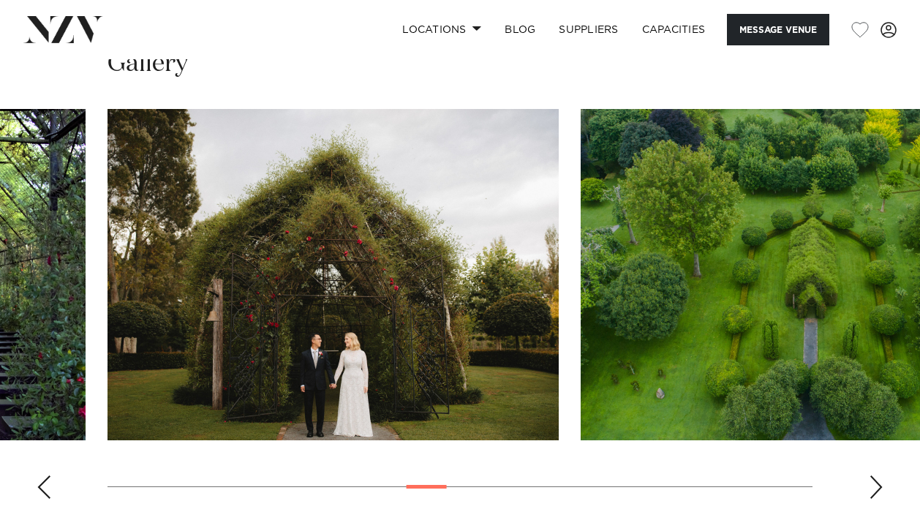
click at [874, 475] on div "Next slide" at bounding box center [876, 486] width 15 height 23
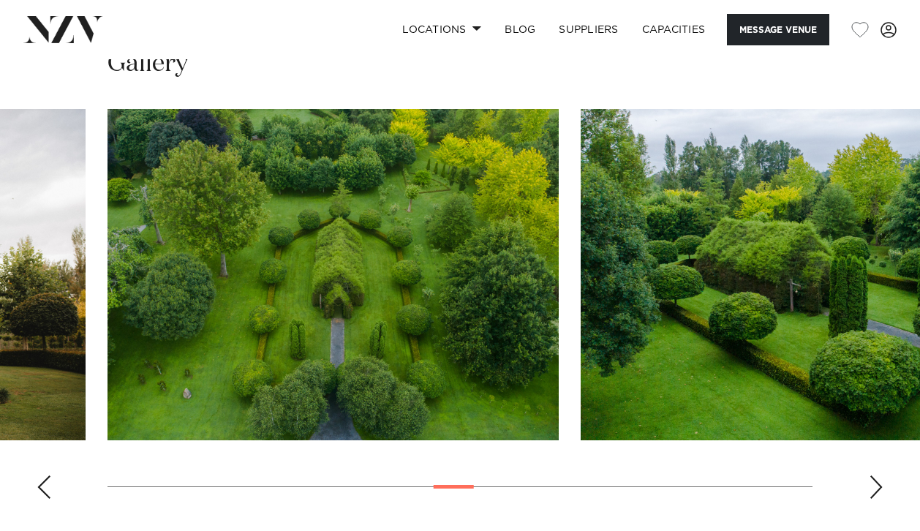
click at [45, 475] on div "Previous slide" at bounding box center [44, 486] width 15 height 23
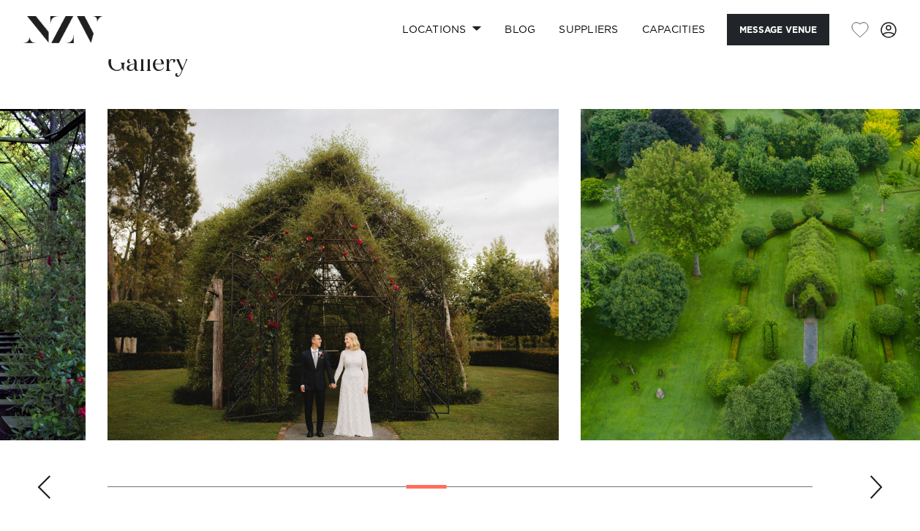
click at [45, 475] on div "Previous slide" at bounding box center [44, 486] width 15 height 23
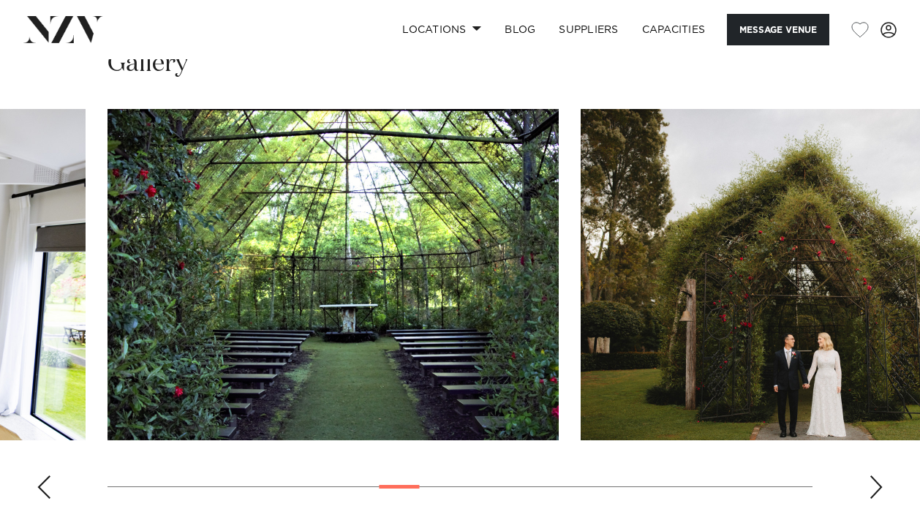
click at [45, 475] on div "Previous slide" at bounding box center [44, 486] width 15 height 23
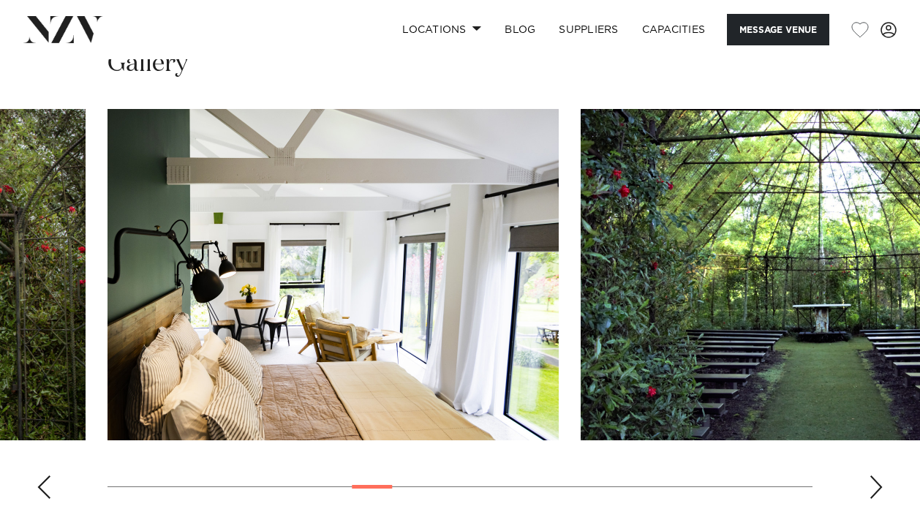
click at [792, 353] on img "11 / 26" at bounding box center [806, 274] width 451 height 331
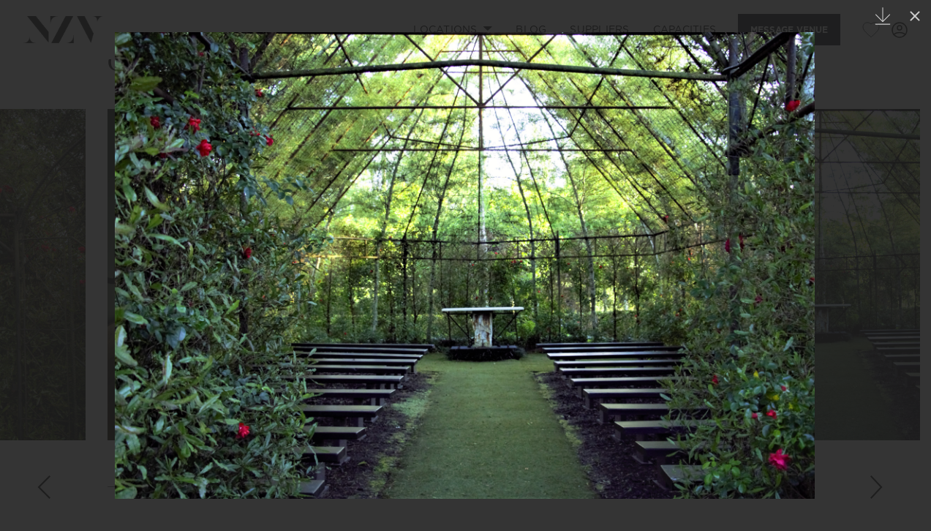
click at [491, 276] on img at bounding box center [465, 265] width 700 height 467
click at [835, 257] on div at bounding box center [465, 265] width 931 height 531
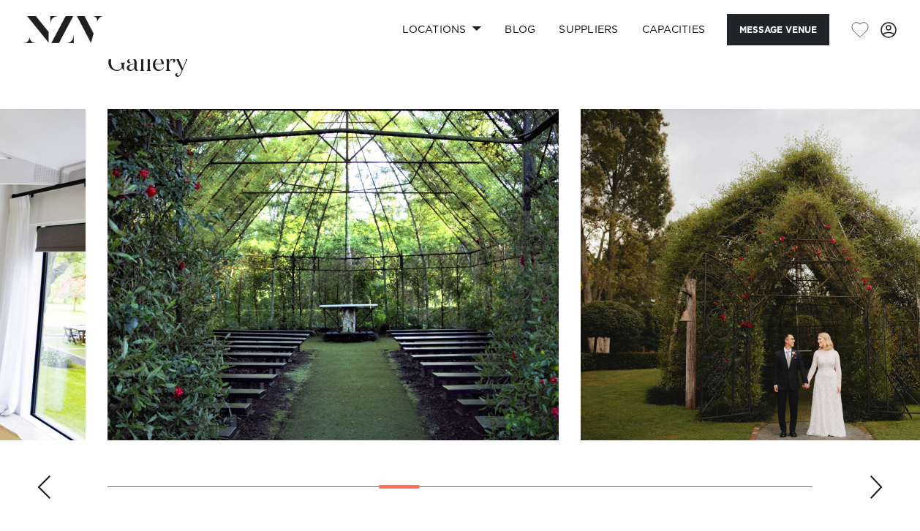
click at [853, 330] on img "12 / 26" at bounding box center [806, 274] width 451 height 331
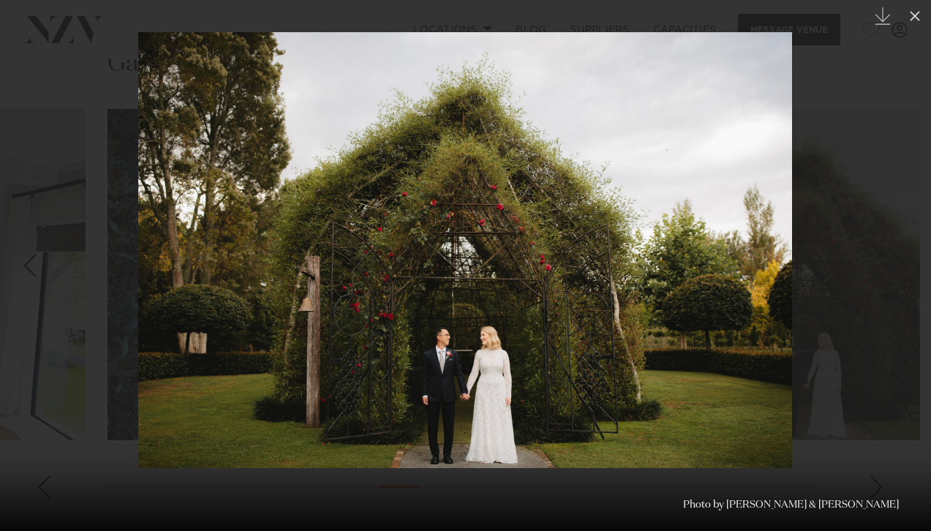
click at [85, 336] on div at bounding box center [465, 265] width 931 height 531
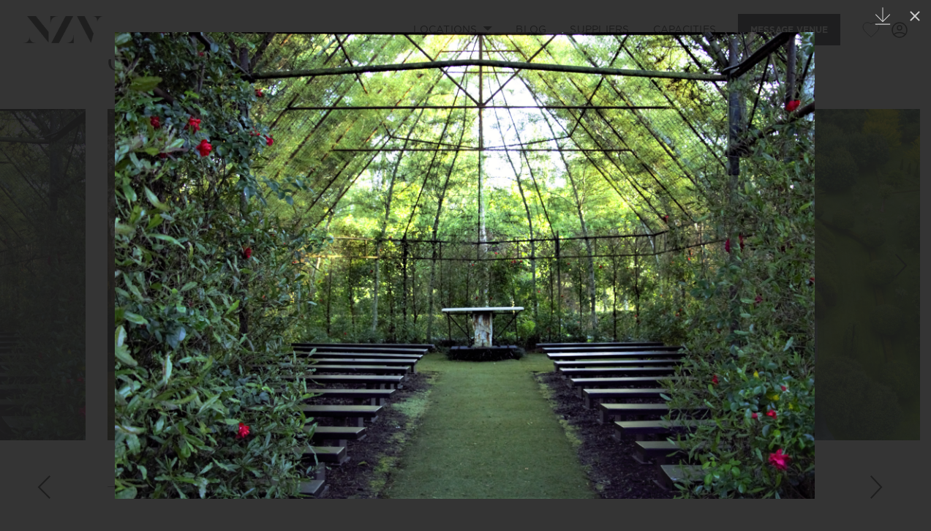
click at [46, 312] on div at bounding box center [465, 265] width 931 height 531
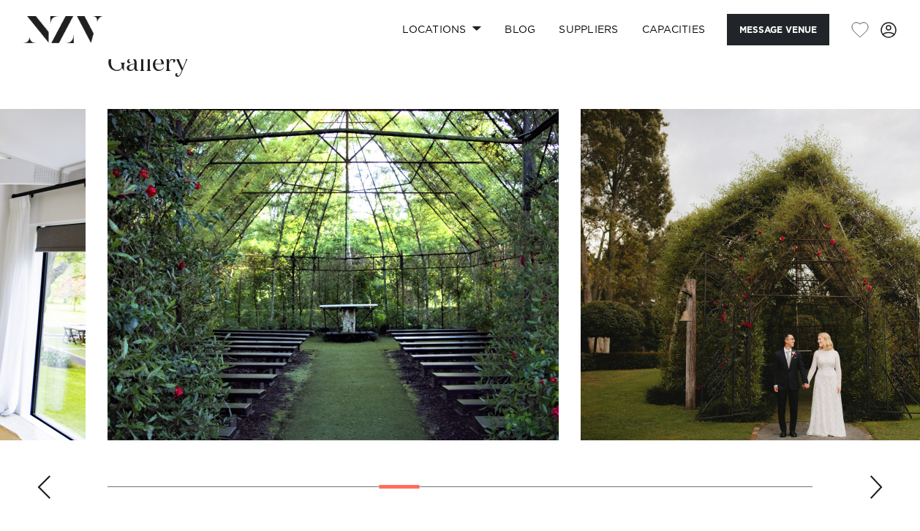
click at [35, 473] on swiper-container at bounding box center [460, 310] width 920 height 402
click at [53, 453] on swiper-container at bounding box center [460, 310] width 920 height 402
click at [45, 475] on div "Previous slide" at bounding box center [44, 486] width 15 height 23
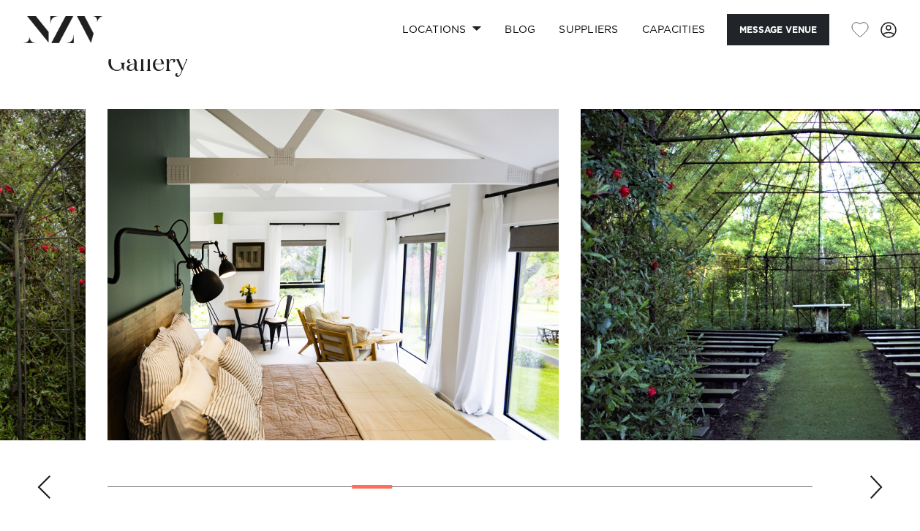
click at [45, 475] on div "Previous slide" at bounding box center [44, 486] width 15 height 23
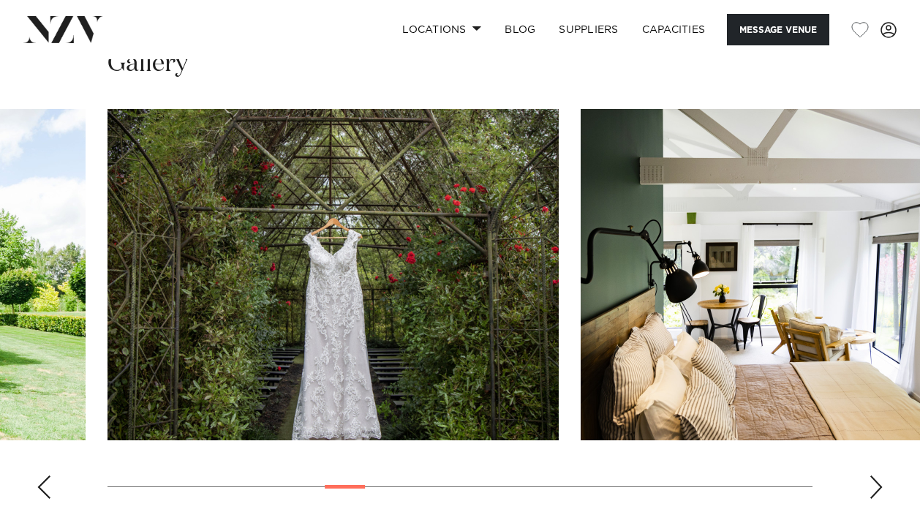
click at [45, 475] on div "Previous slide" at bounding box center [44, 486] width 15 height 23
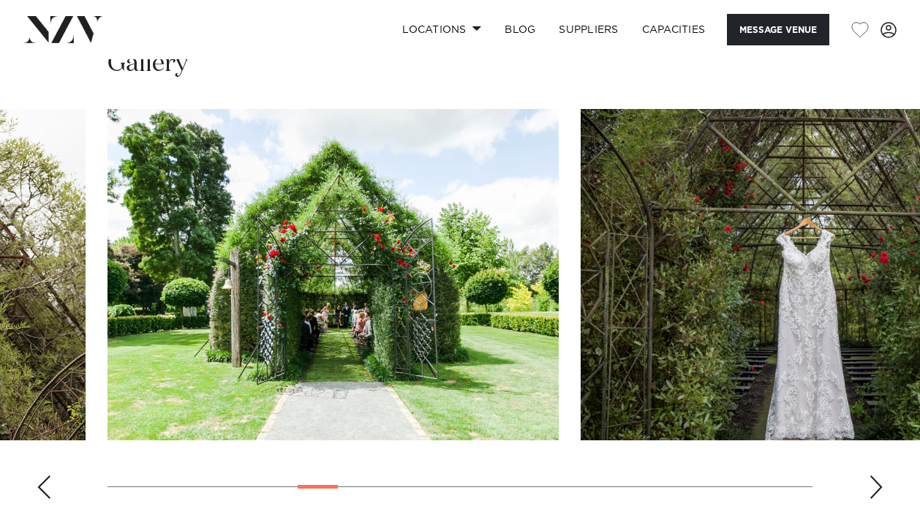
click at [45, 475] on div "Previous slide" at bounding box center [44, 486] width 15 height 23
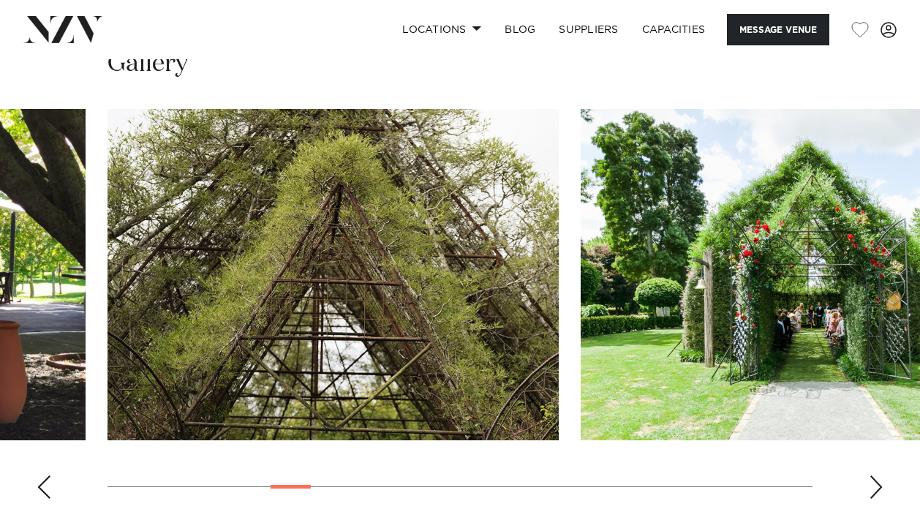
click at [45, 475] on div "Previous slide" at bounding box center [44, 486] width 15 height 23
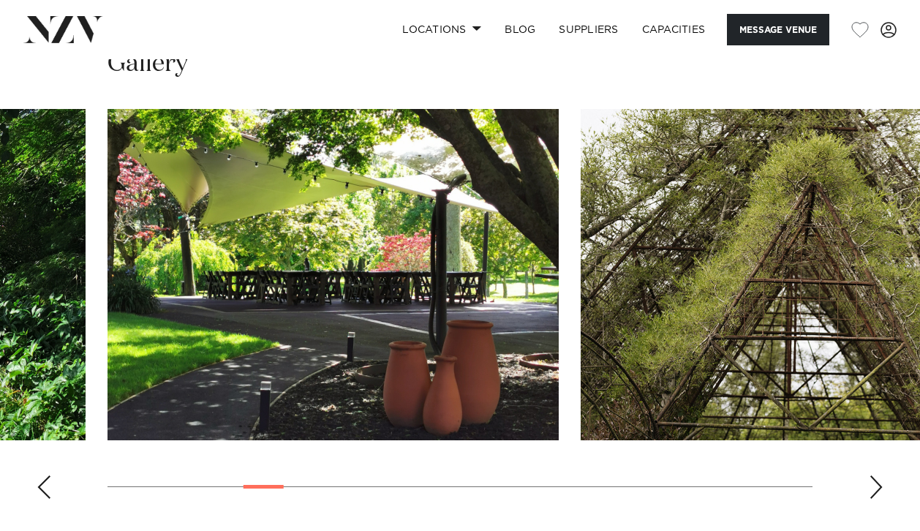
click at [45, 475] on div "Previous slide" at bounding box center [44, 486] width 15 height 23
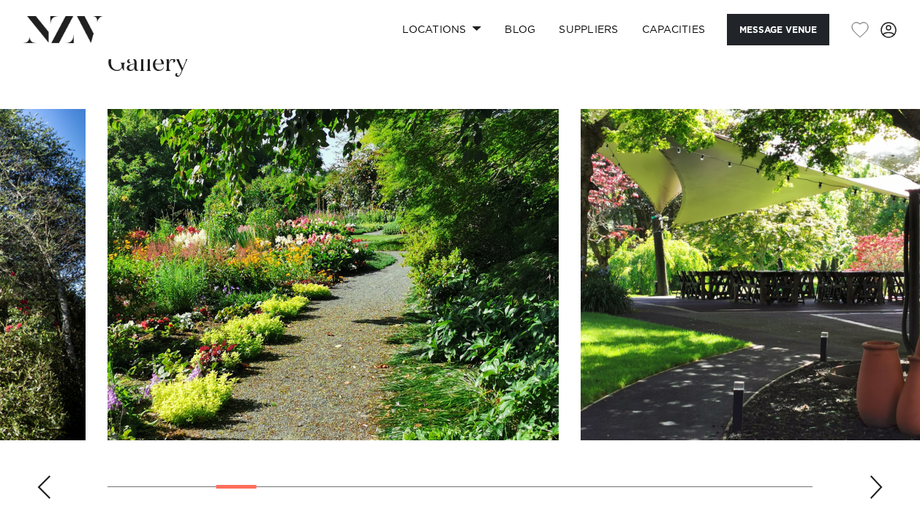
click at [45, 475] on div "Previous slide" at bounding box center [44, 486] width 15 height 23
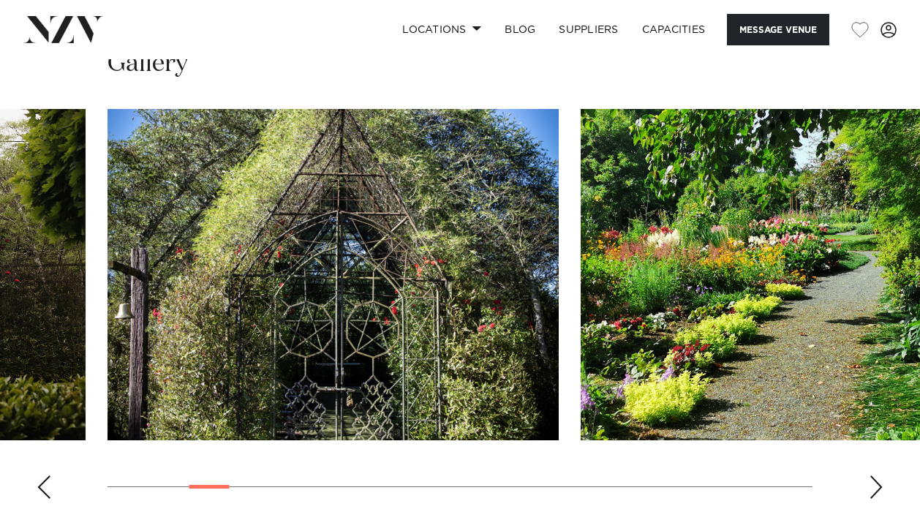
click at [45, 475] on div "Previous slide" at bounding box center [44, 486] width 15 height 23
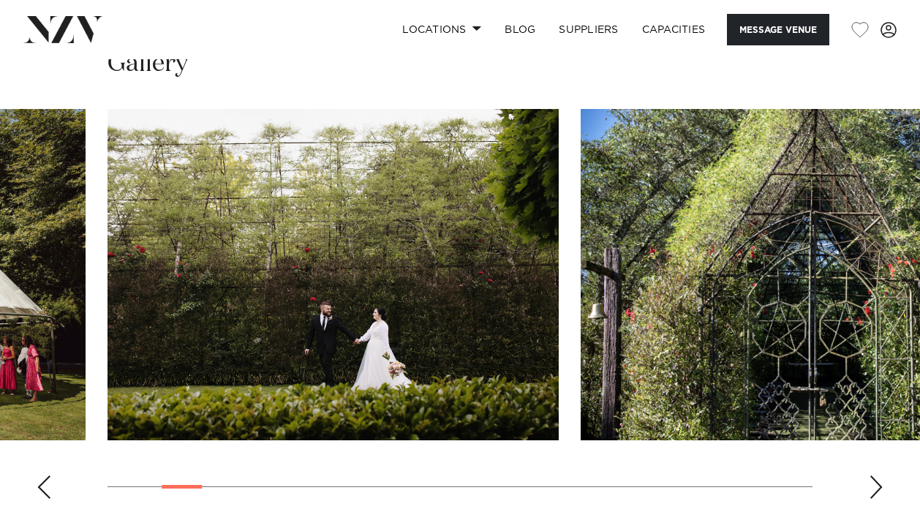
click at [45, 475] on div "Previous slide" at bounding box center [44, 486] width 15 height 23
